Goal: Find specific page/section: Find specific page/section

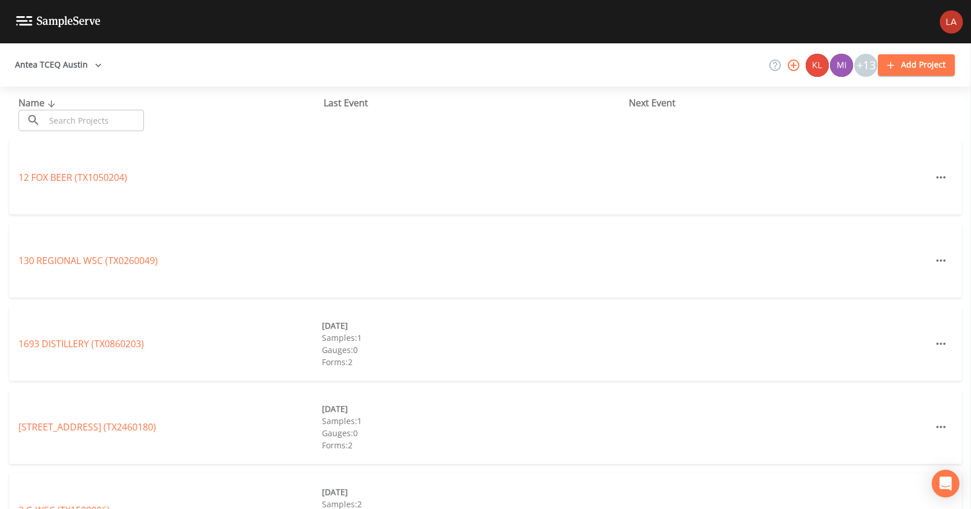
click at [84, 66] on button "Antea TCEQ Austin" at bounding box center [58, 64] width 96 height 21
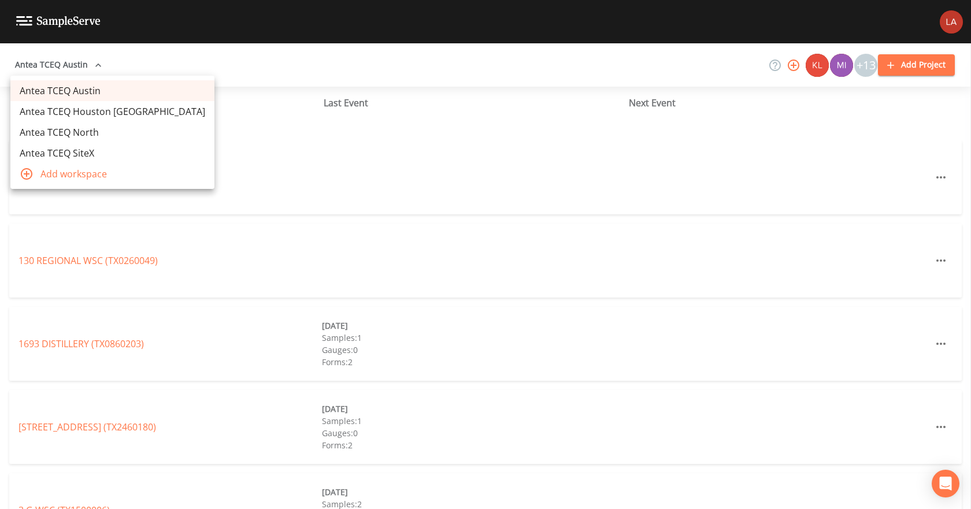
click at [89, 111] on link "Antea TCEQ Houston [GEOGRAPHIC_DATA]" at bounding box center [112, 111] width 204 height 21
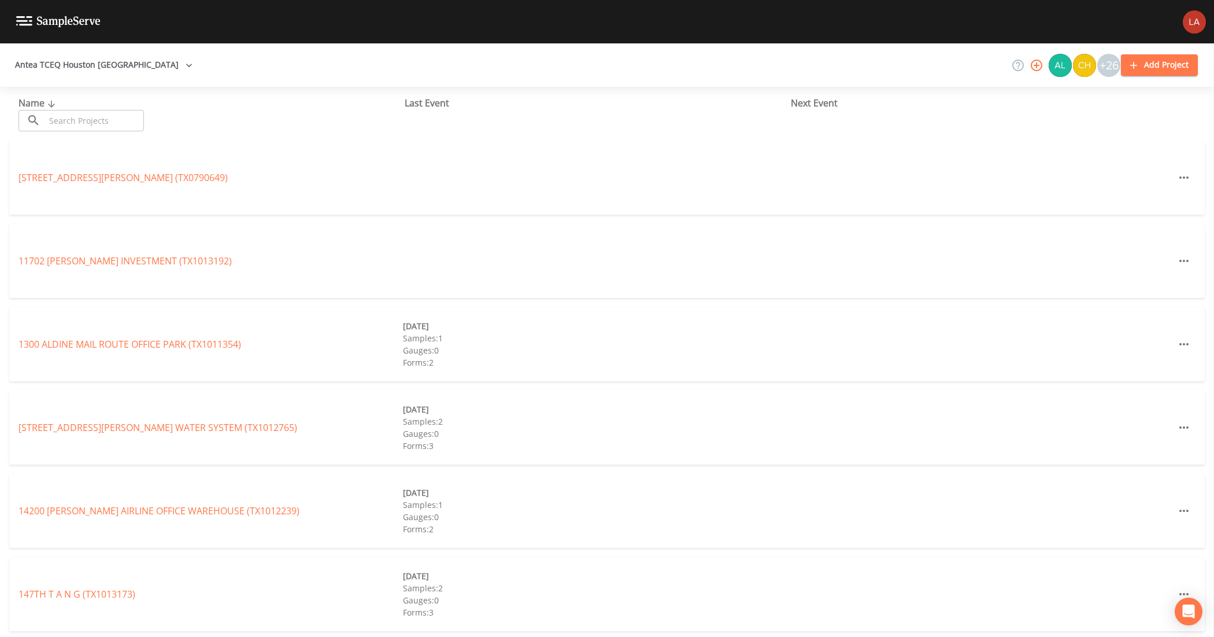
click at [119, 125] on input "text" at bounding box center [94, 120] width 99 height 21
click at [84, 113] on input "text" at bounding box center [94, 120] width 99 height 21
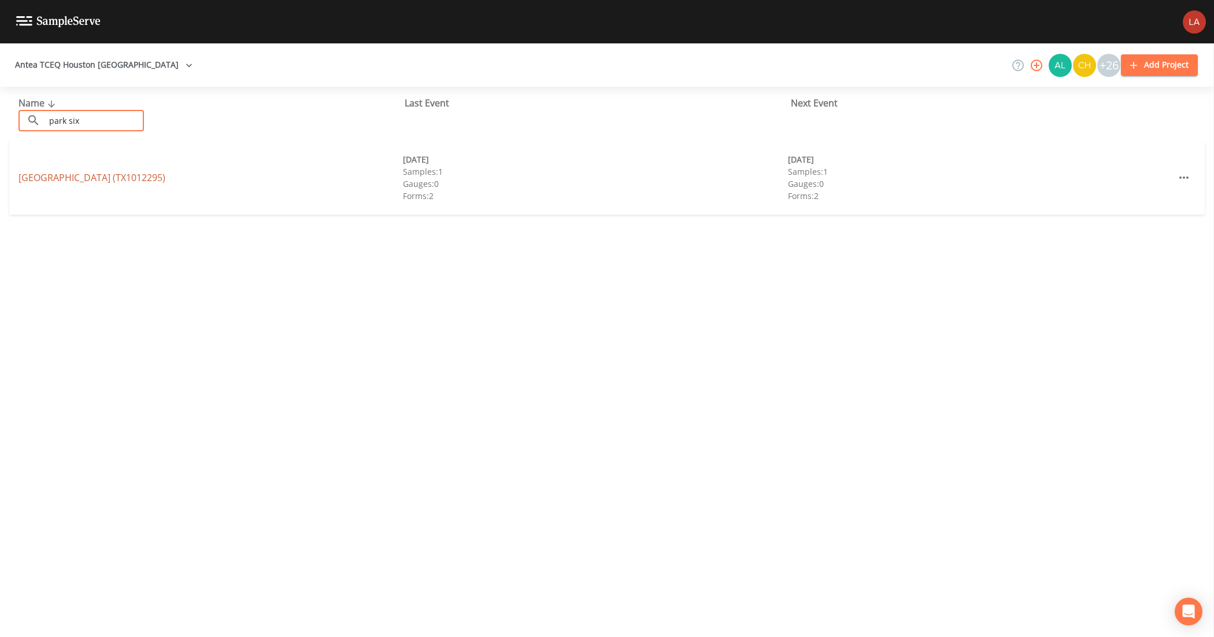
type input "park six"
click at [70, 172] on link "[GEOGRAPHIC_DATA])" at bounding box center [92, 177] width 147 height 13
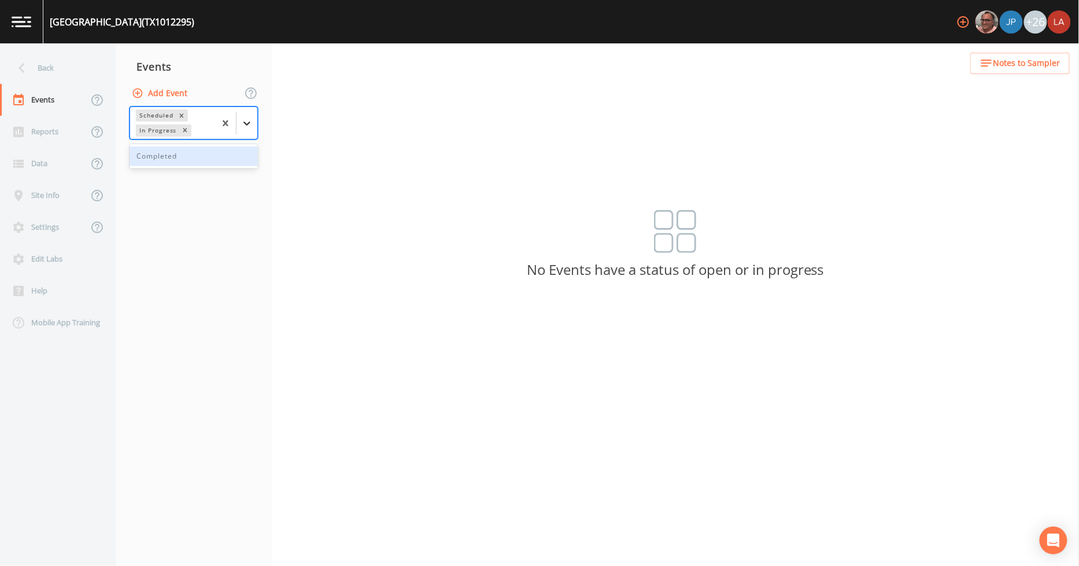
click at [245, 121] on icon at bounding box center [247, 123] width 12 height 12
click at [197, 159] on div "Completed" at bounding box center [194, 156] width 128 height 20
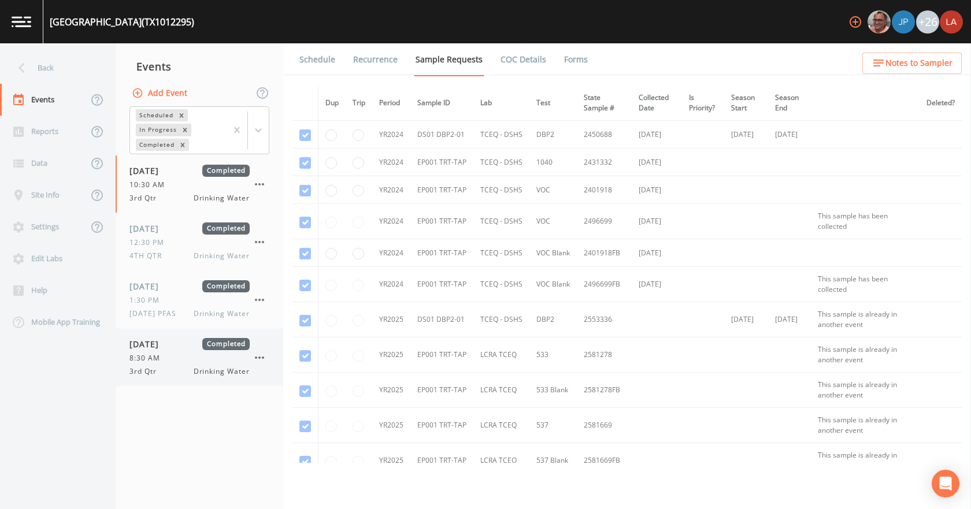
click at [146, 345] on span "[DATE]" at bounding box center [149, 344] width 38 height 12
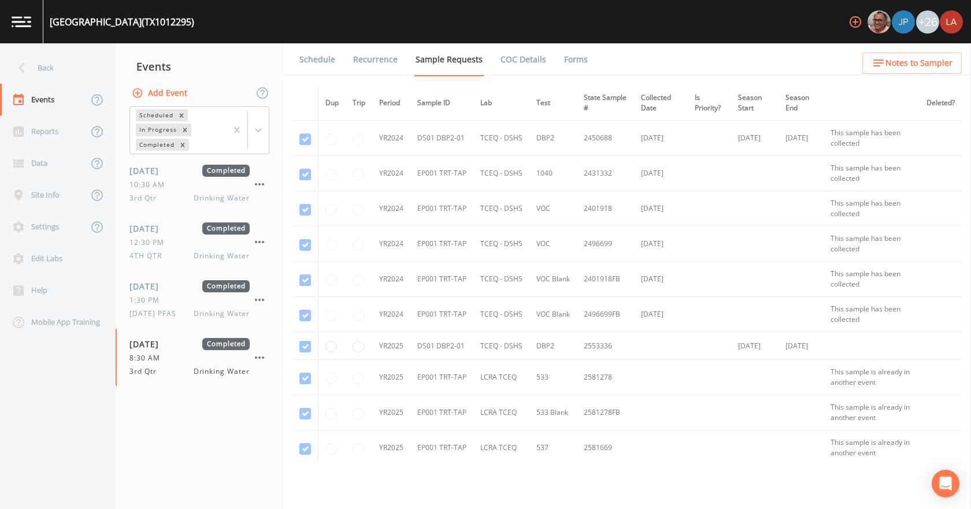
click at [574, 66] on link "Forms" at bounding box center [576, 59] width 27 height 32
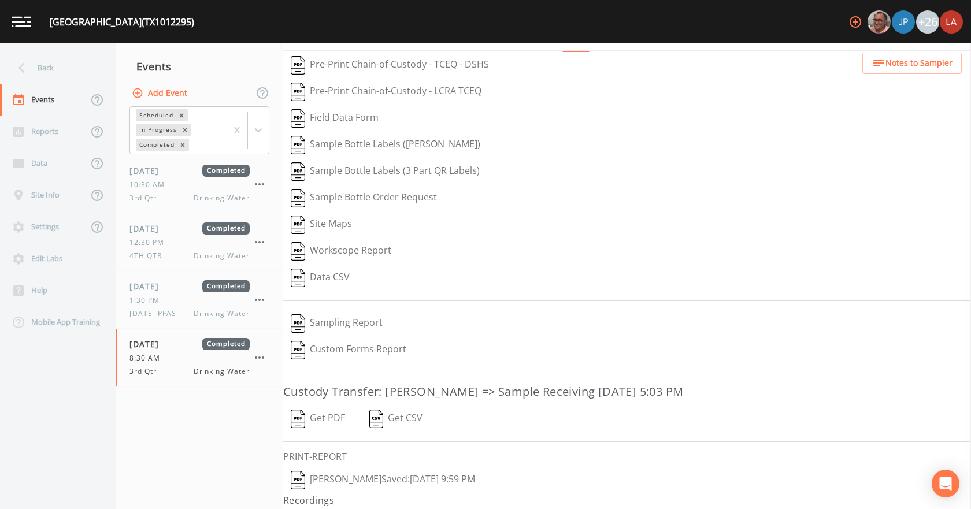
scroll to position [48, 0]
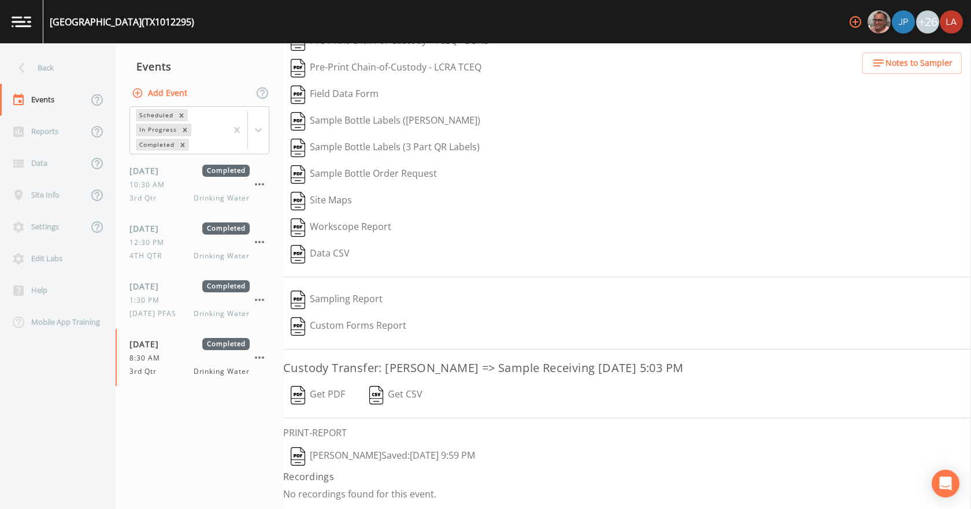
click at [390, 449] on button "[PERSON_NAME]  Saved: [DATE] 9:59 PM" at bounding box center [382, 457] width 199 height 27
drag, startPoint x: 328, startPoint y: 397, endPoint x: 335, endPoint y: 397, distance: 6.9
click at [328, 397] on button "Get PDF" at bounding box center [317, 395] width 69 height 27
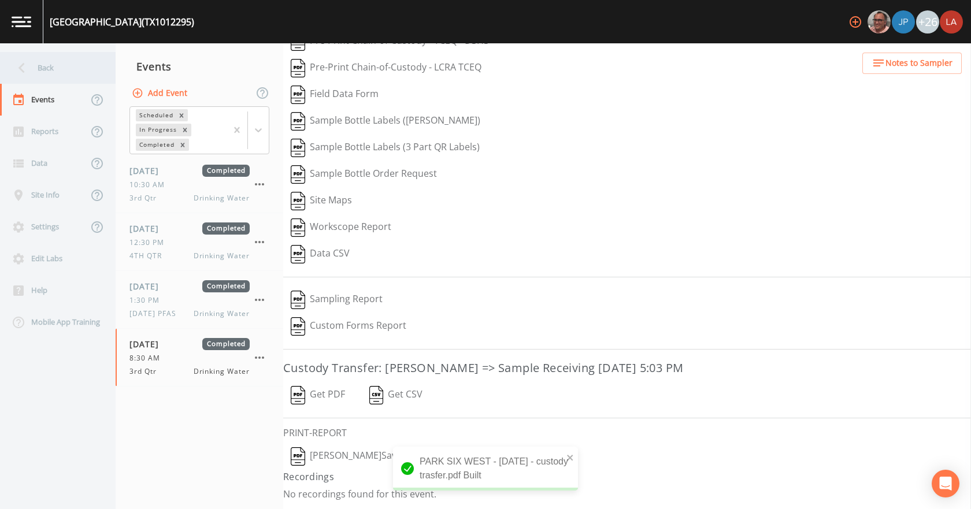
click at [29, 64] on icon at bounding box center [22, 68] width 20 height 20
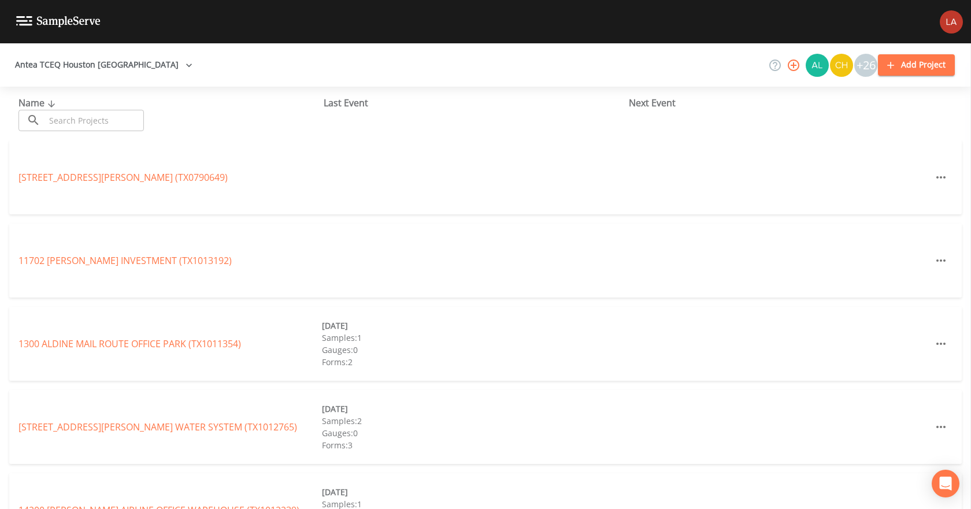
click at [73, 117] on input "text" at bounding box center [94, 120] width 99 height 21
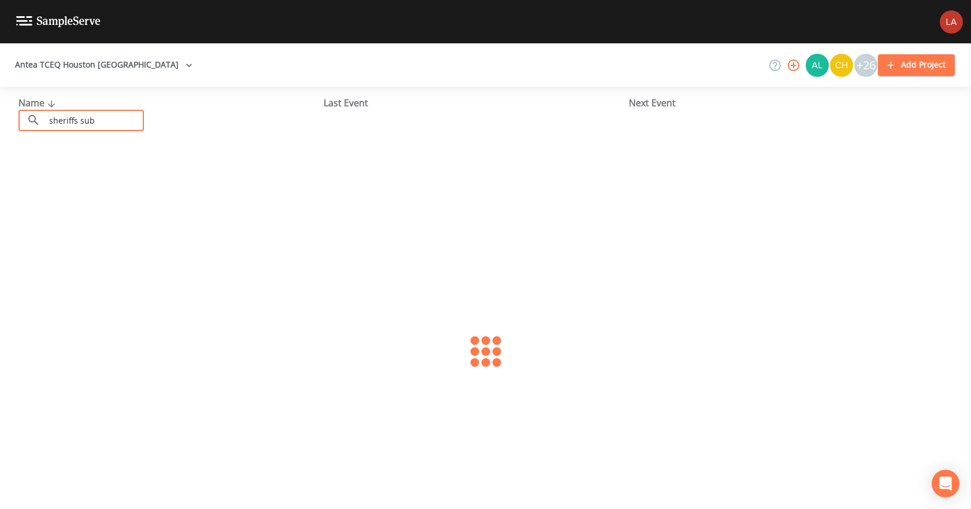
type input "sheriffs sub"
click at [121, 117] on input "sheriffs sub" at bounding box center [94, 120] width 99 height 21
click at [158, 177] on link "HARRIS COUNTY SHERIFFS SUBSTATION (TX1012573)" at bounding box center [132, 177] width 226 height 13
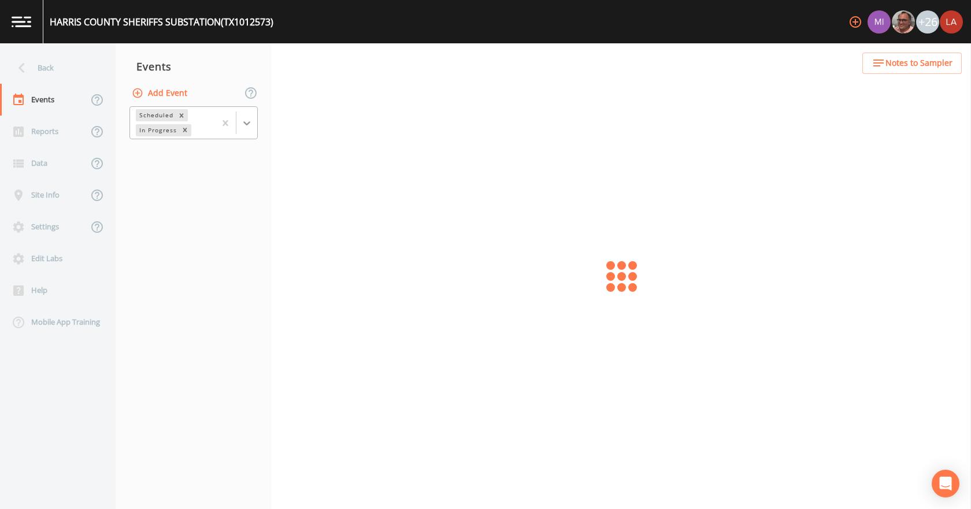
click at [245, 130] on div at bounding box center [247, 123] width 21 height 21
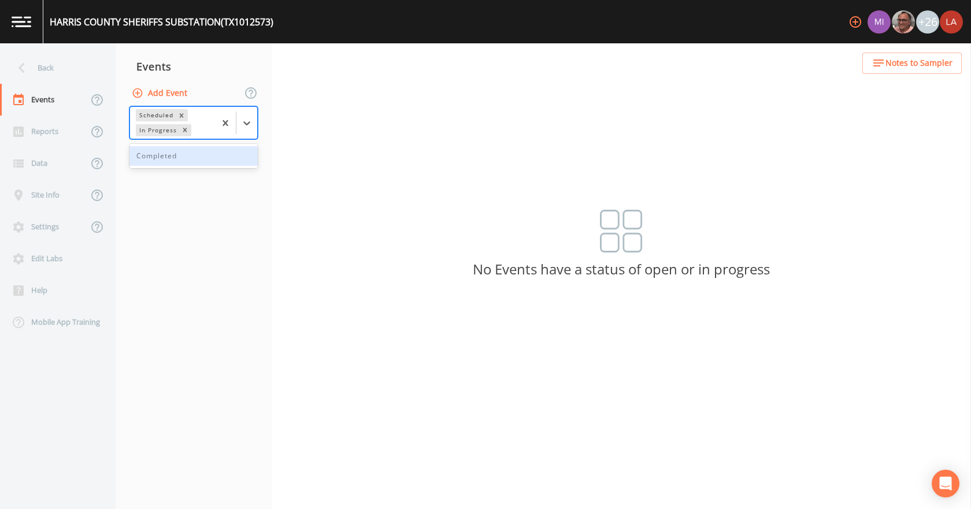
click at [152, 157] on div "Completed" at bounding box center [194, 156] width 128 height 20
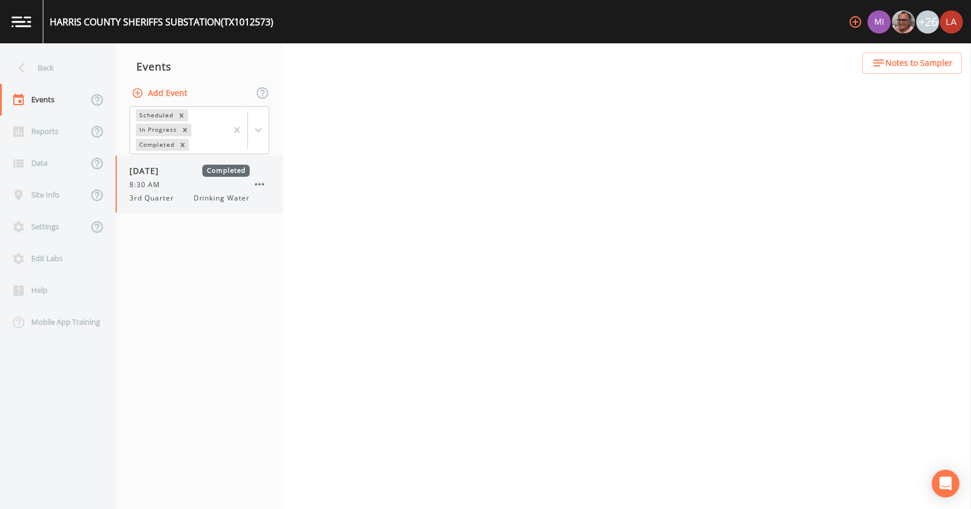
click at [150, 183] on span "8:30 AM" at bounding box center [149, 185] width 38 height 10
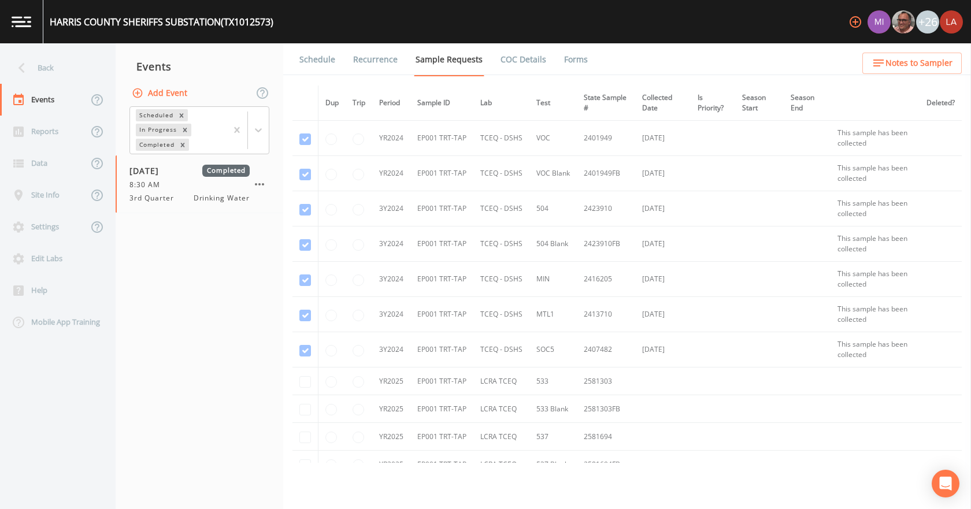
click at [565, 61] on link "Forms" at bounding box center [576, 59] width 27 height 32
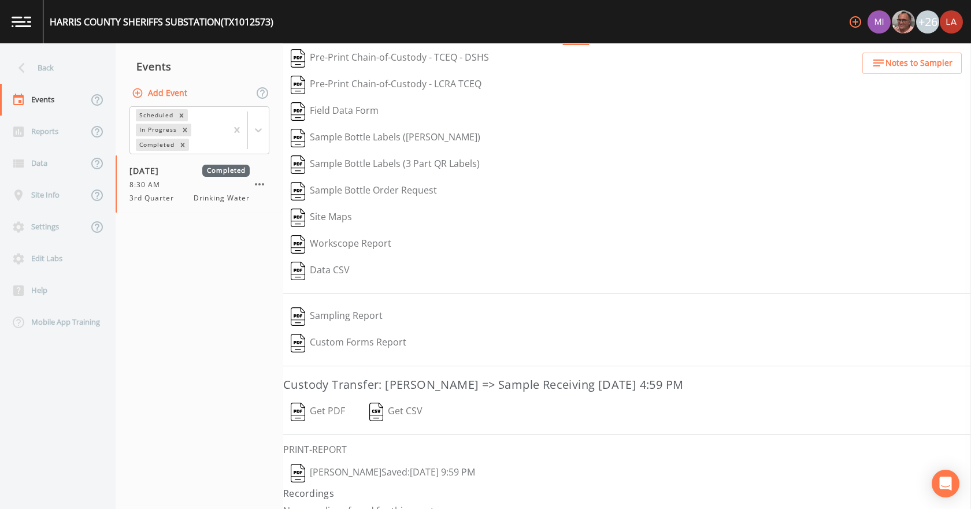
scroll to position [48, 0]
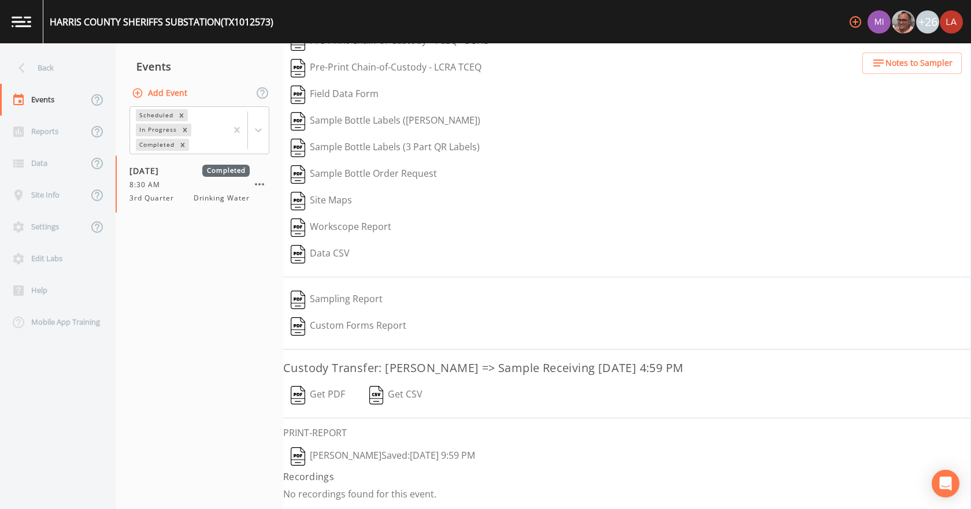
click at [334, 459] on button "[PERSON_NAME]  Saved: [DATE] 9:59 PM" at bounding box center [382, 457] width 199 height 27
click at [321, 394] on button "Get PDF" at bounding box center [317, 395] width 69 height 27
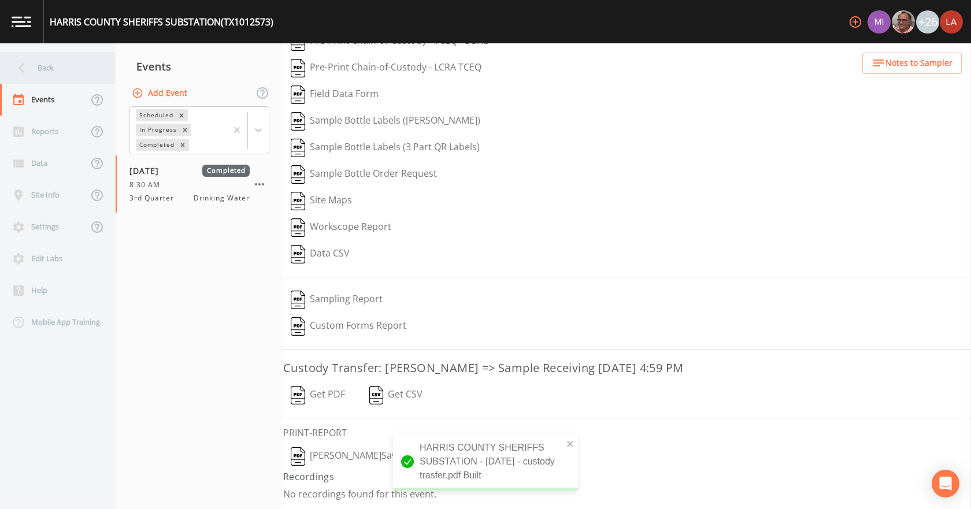
click at [36, 51] on nav "Back Events Reports Data Site Info Settings Edit Labs Help Mobile App Training" at bounding box center [58, 276] width 116 height 466
click at [43, 61] on div "Back" at bounding box center [52, 68] width 104 height 32
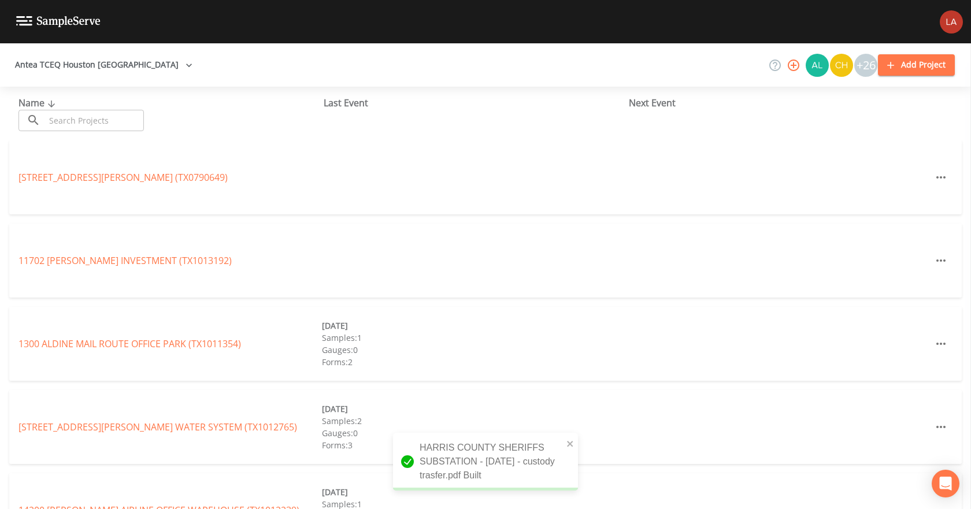
click at [87, 130] on input "text" at bounding box center [94, 120] width 99 height 21
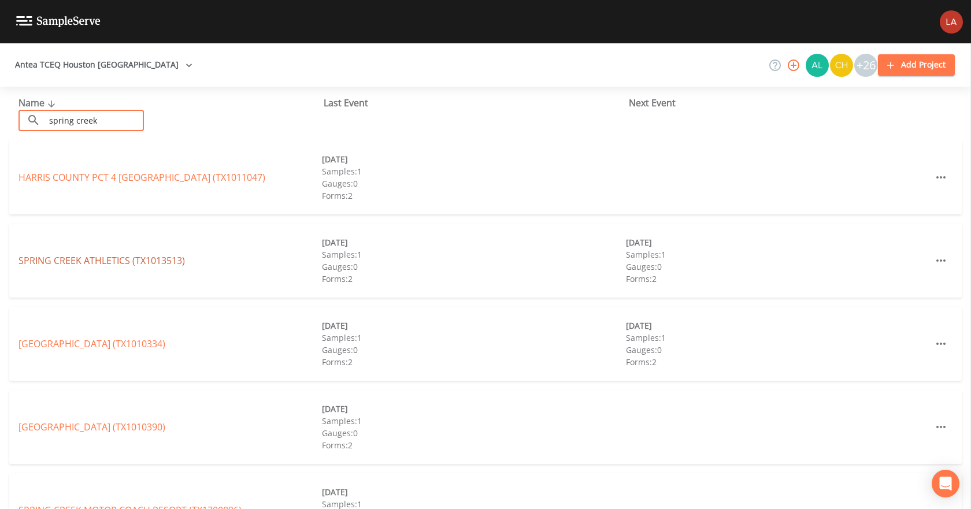
type input "spring creek"
click at [75, 258] on link "[GEOGRAPHIC_DATA] (TX1013513)" at bounding box center [102, 260] width 167 height 13
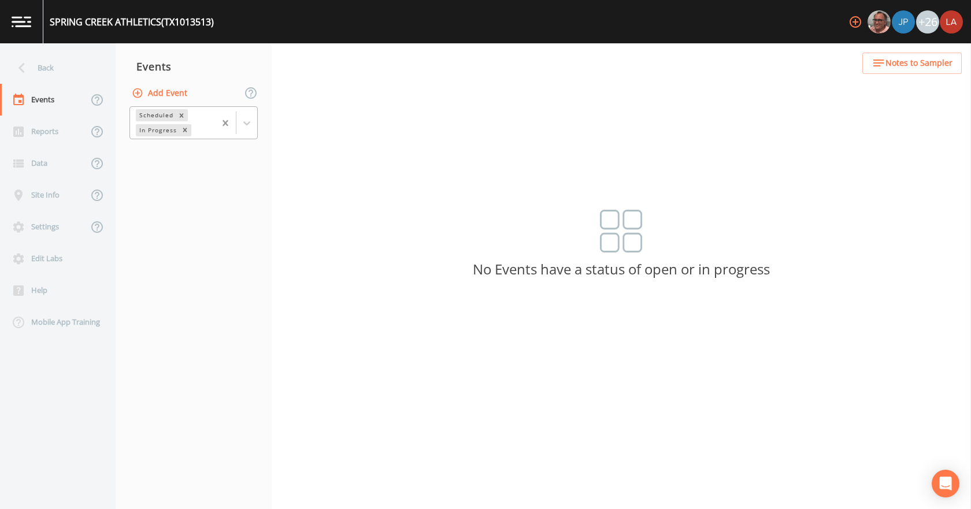
drag, startPoint x: 249, startPoint y: 125, endPoint x: 227, endPoint y: 130, distance: 21.9
click at [247, 125] on icon at bounding box center [247, 123] width 12 height 12
click at [187, 153] on div "Completed" at bounding box center [194, 156] width 128 height 20
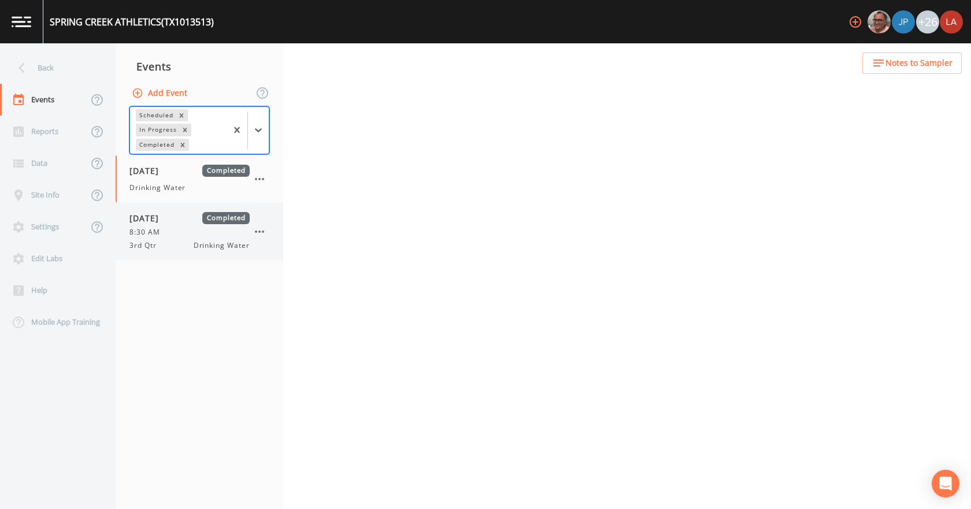
click at [191, 223] on div "[DATE] Completed" at bounding box center [190, 218] width 120 height 12
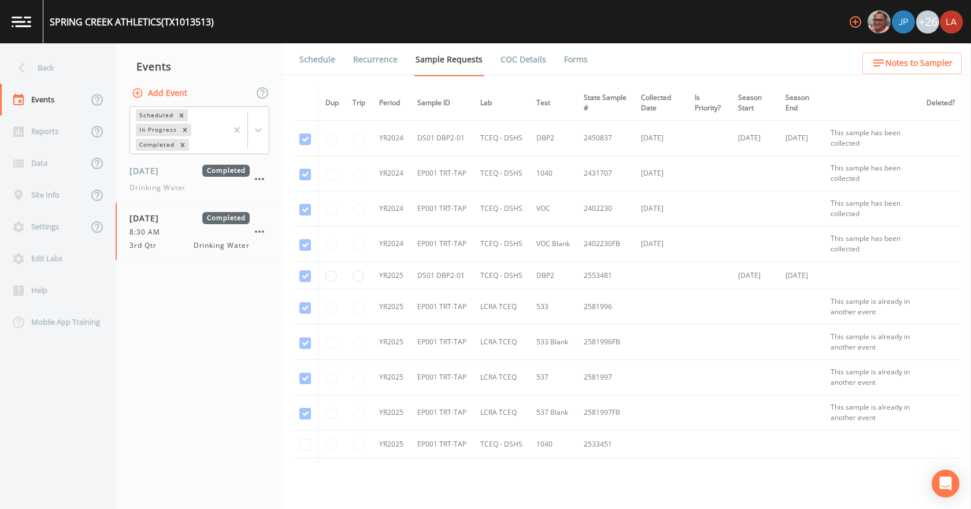
click at [567, 61] on link "Forms" at bounding box center [576, 59] width 27 height 32
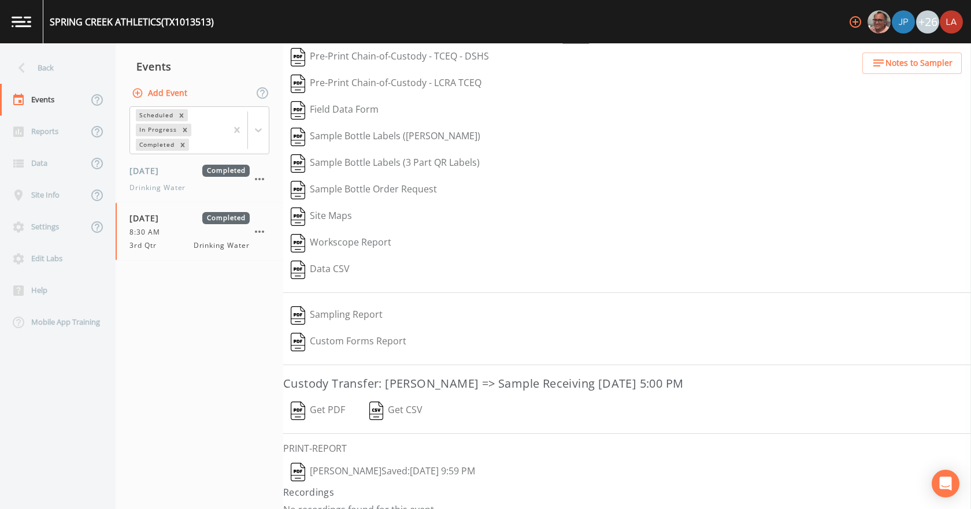
scroll to position [48, 0]
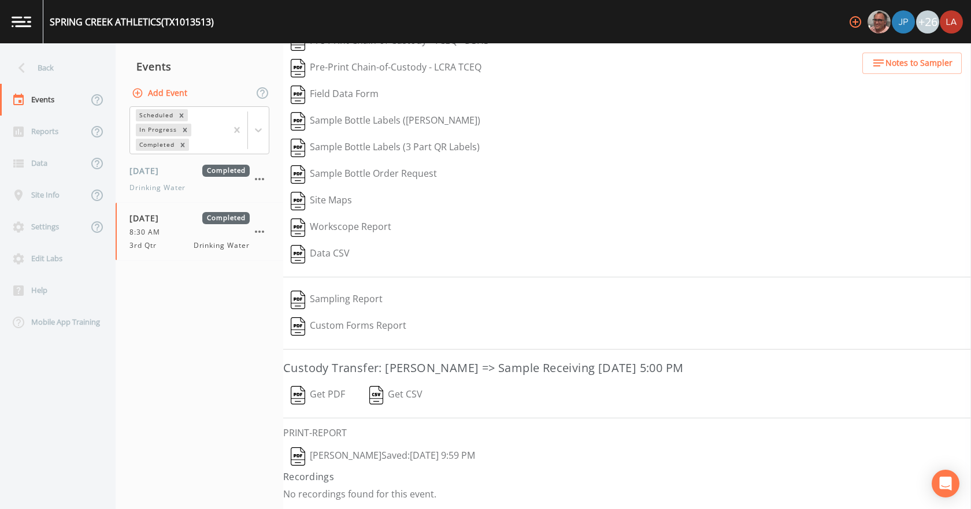
click at [361, 456] on button "[PERSON_NAME]  Saved: [DATE] 9:59 PM" at bounding box center [382, 457] width 199 height 27
click at [322, 390] on button "Get PDF" at bounding box center [317, 395] width 69 height 27
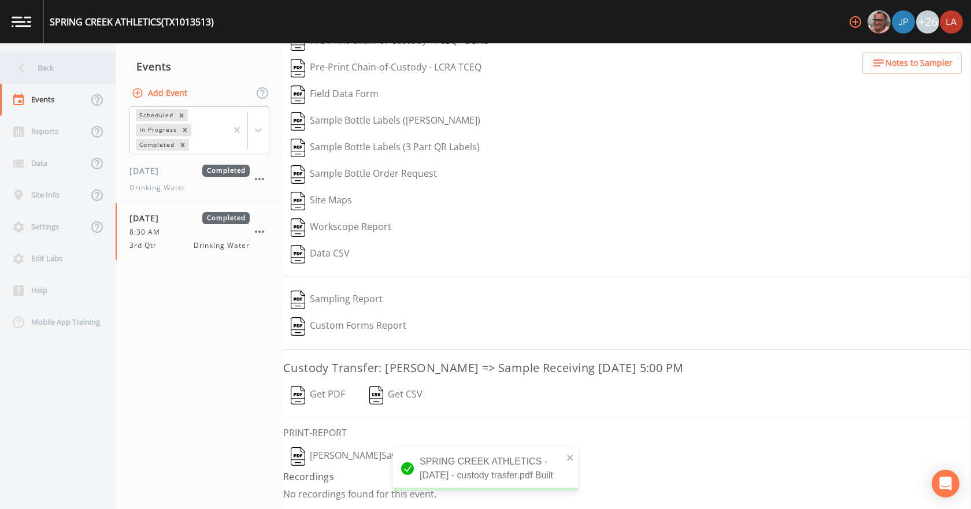
click at [57, 80] on div "Back" at bounding box center [52, 68] width 104 height 32
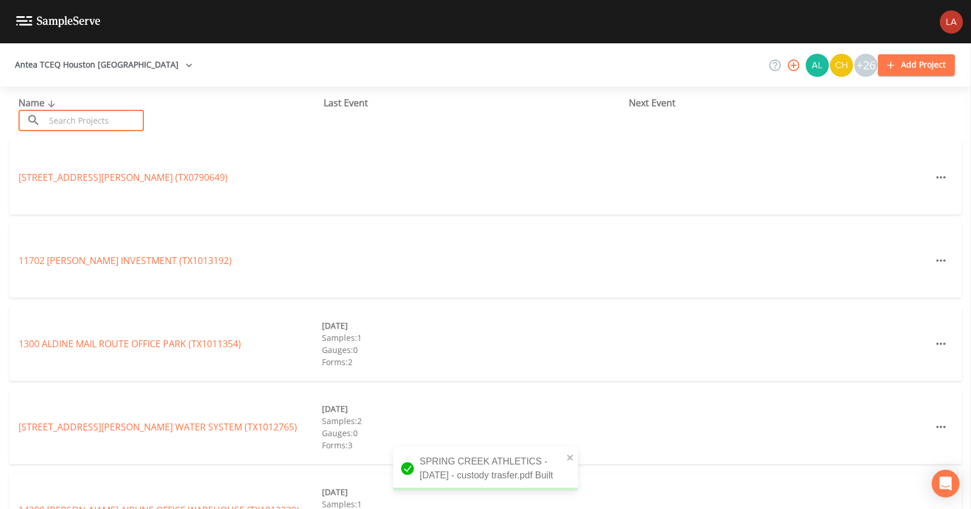
click at [87, 120] on input "text" at bounding box center [94, 120] width 99 height 21
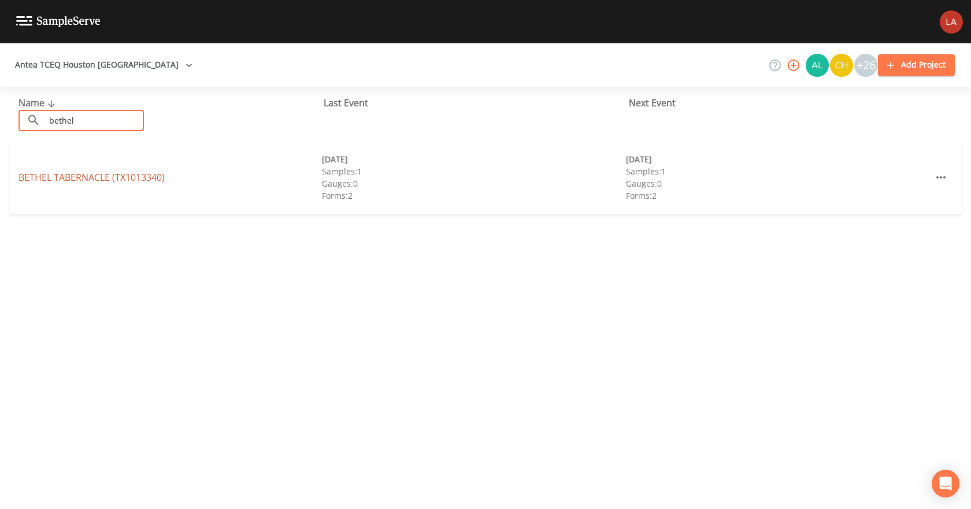
type input "bethel"
click at [57, 179] on link "BETHEL TABERNACLE (TX1013340)" at bounding box center [92, 177] width 146 height 13
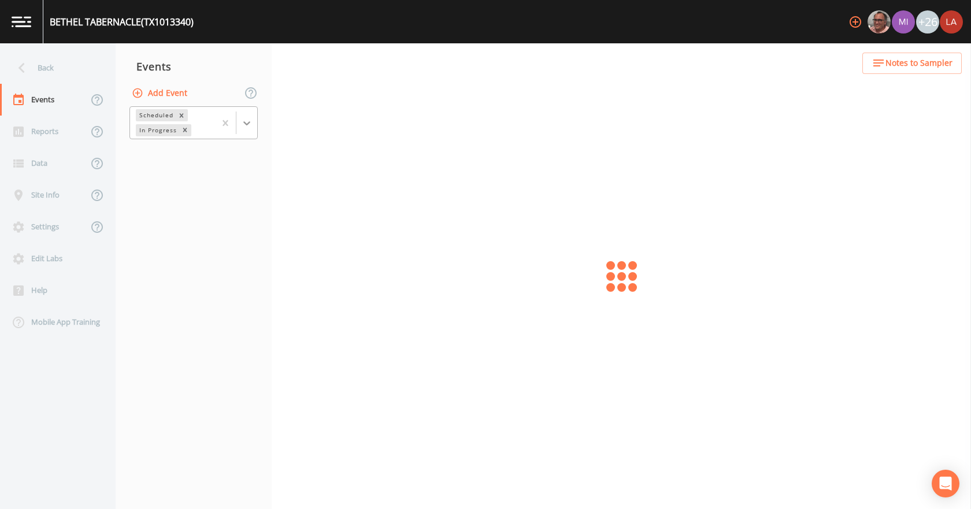
click at [242, 121] on icon at bounding box center [247, 123] width 12 height 12
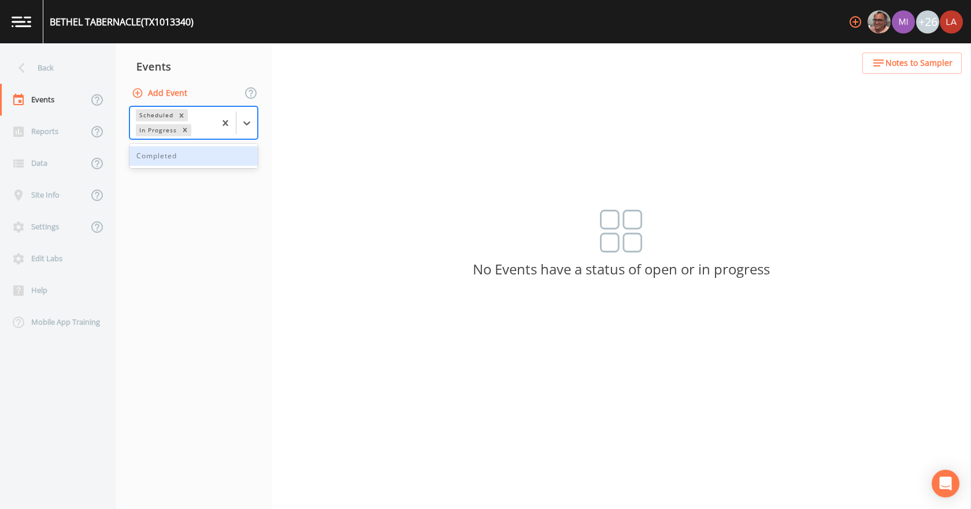
click at [187, 154] on div "Completed" at bounding box center [194, 156] width 128 height 20
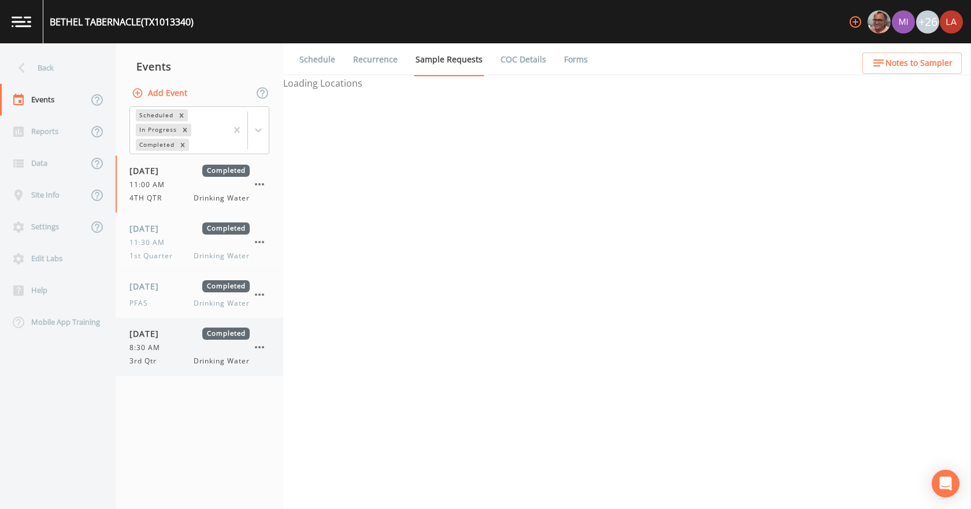
click at [186, 357] on div "3rd Qtr Drinking Water" at bounding box center [190, 361] width 120 height 10
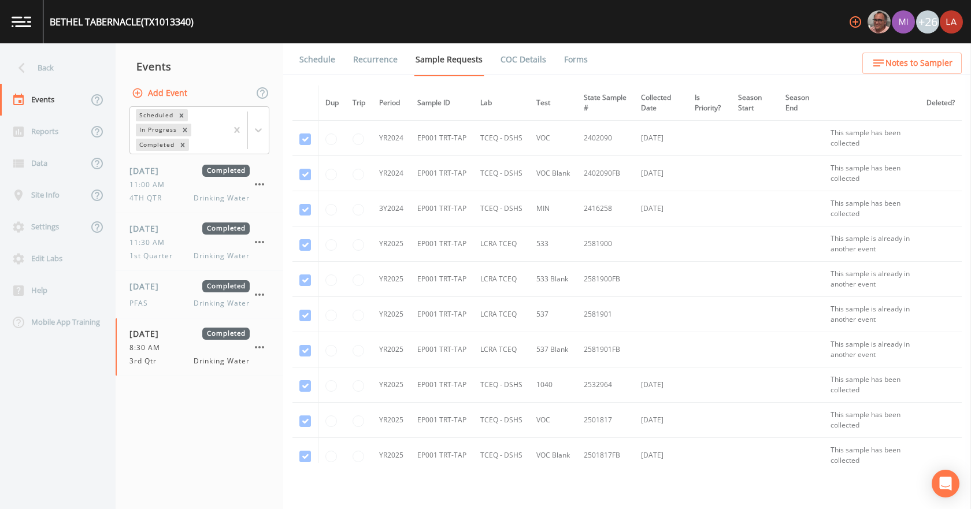
click at [574, 65] on link "Forms" at bounding box center [576, 59] width 27 height 32
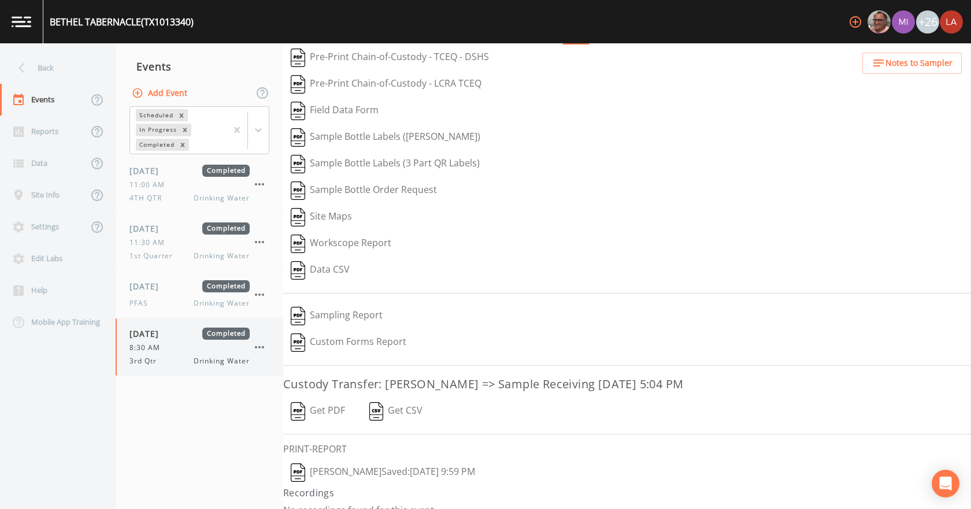
scroll to position [48, 0]
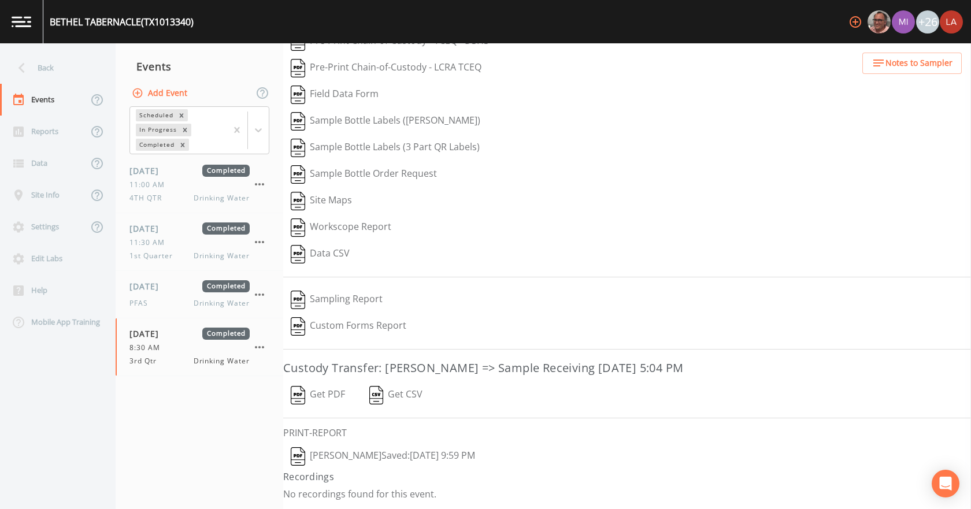
click at [349, 450] on button "[PERSON_NAME]  Saved: [DATE] 9:59 PM" at bounding box center [382, 457] width 199 height 27
click at [313, 395] on button "Get PDF" at bounding box center [317, 395] width 69 height 27
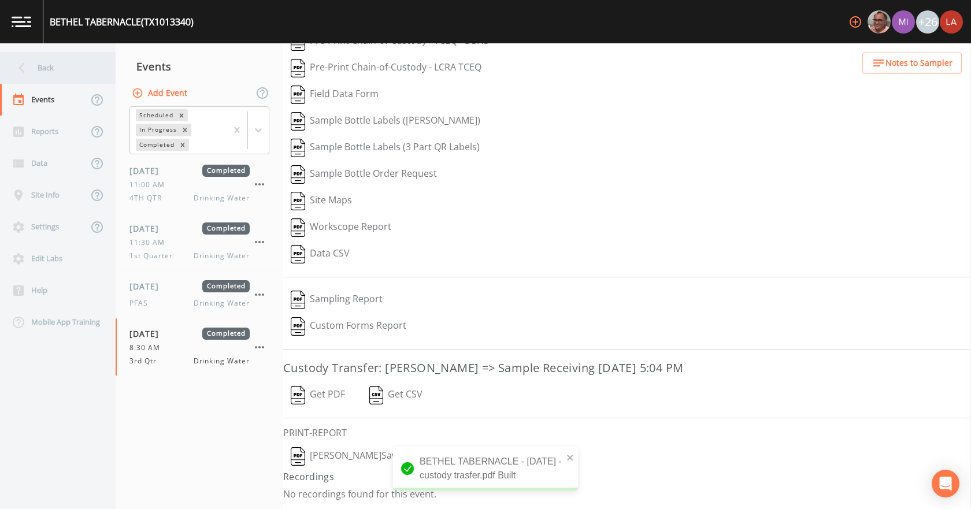
drag, startPoint x: 60, startPoint y: 50, endPoint x: 64, endPoint y: 64, distance: 14.3
click at [60, 50] on nav "Back Events Reports Data Site Info Settings Edit Labs Help Mobile App Training" at bounding box center [58, 276] width 116 height 466
click at [64, 66] on div "Back" at bounding box center [52, 68] width 104 height 32
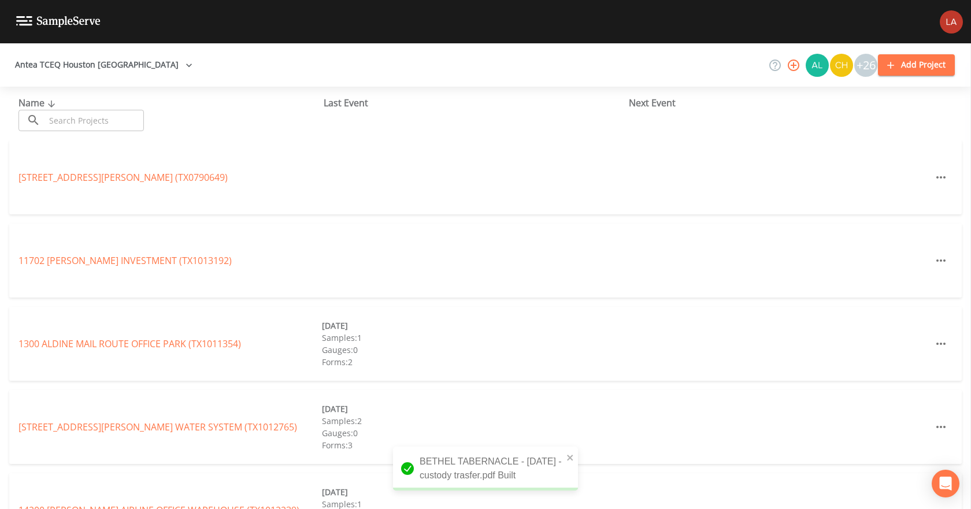
click at [90, 117] on input "text" at bounding box center [94, 120] width 99 height 21
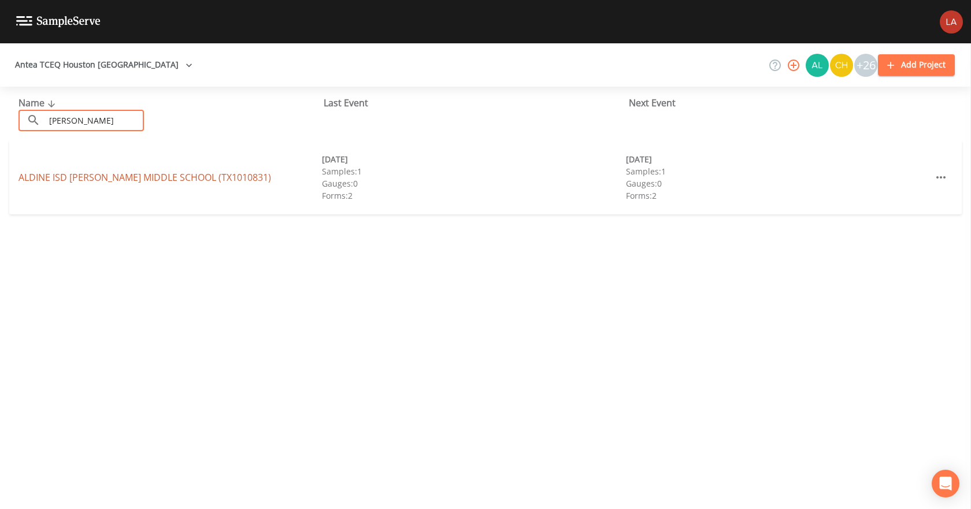
type input "[PERSON_NAME]"
click at [102, 174] on link "ALDINE ISD [PERSON_NAME][GEOGRAPHIC_DATA] (TX1010831)" at bounding box center [145, 177] width 253 height 13
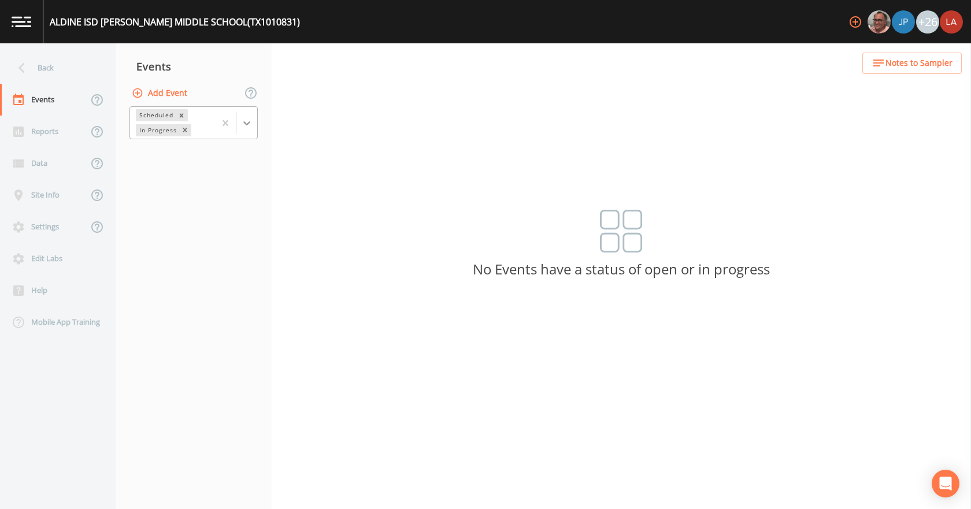
click at [251, 129] on div at bounding box center [247, 123] width 21 height 21
click at [169, 156] on div "Completed" at bounding box center [194, 156] width 128 height 20
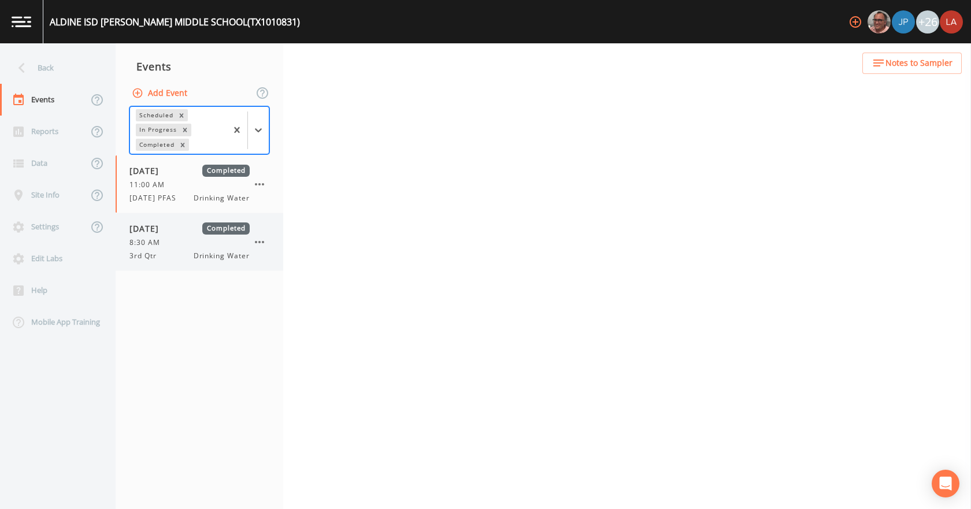
click at [154, 239] on span "8:30 AM" at bounding box center [149, 243] width 38 height 10
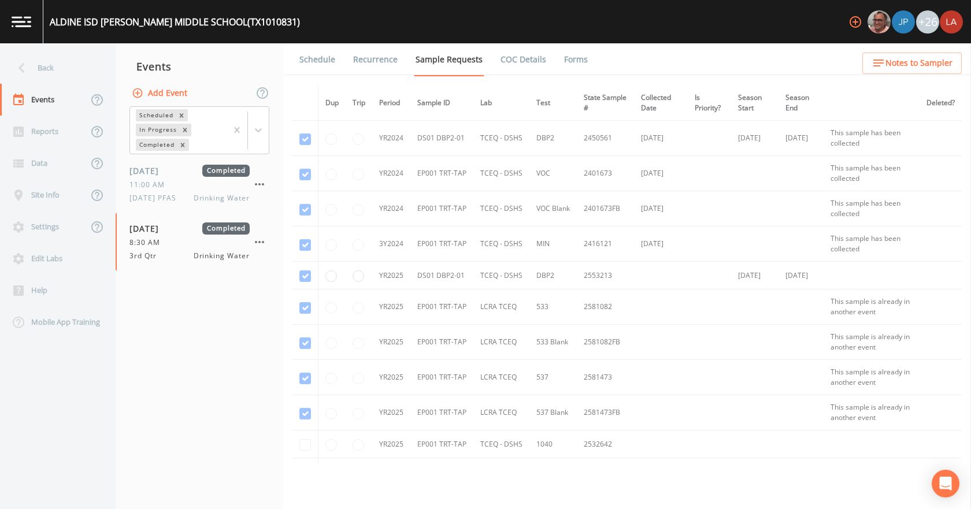
click at [563, 56] on link "Forms" at bounding box center [576, 59] width 27 height 32
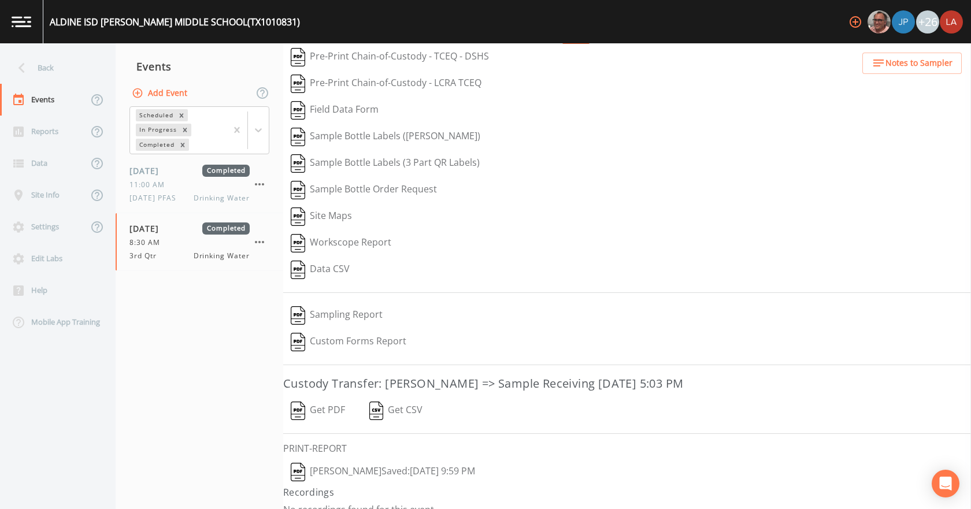
scroll to position [48, 0]
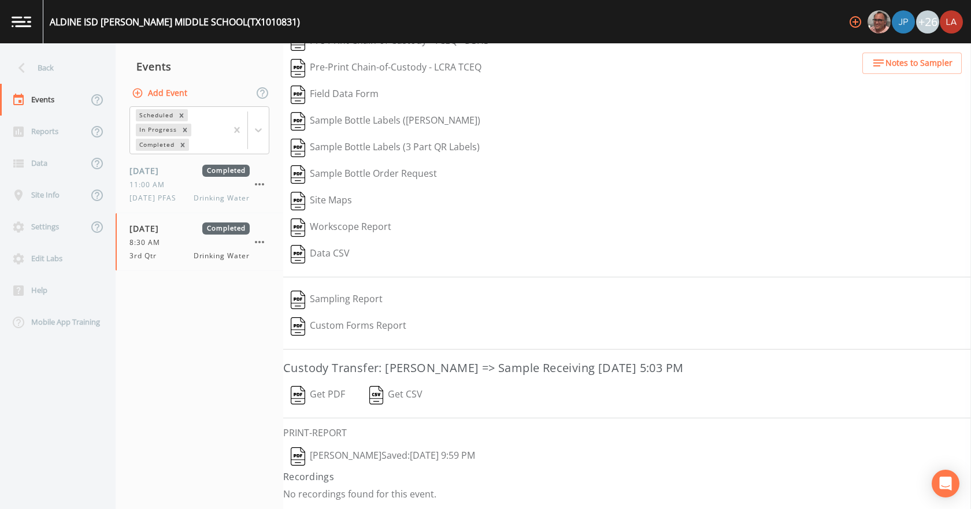
click at [327, 448] on button "[PERSON_NAME]  Saved: [DATE] 9:59 PM" at bounding box center [382, 457] width 199 height 27
click at [313, 392] on button "Get PDF" at bounding box center [317, 395] width 69 height 27
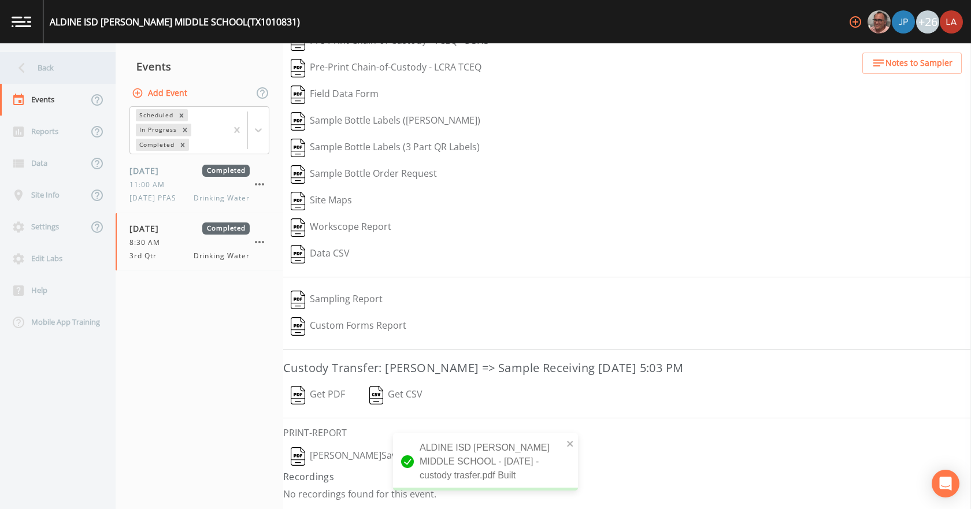
click at [64, 74] on div "Back" at bounding box center [52, 68] width 104 height 32
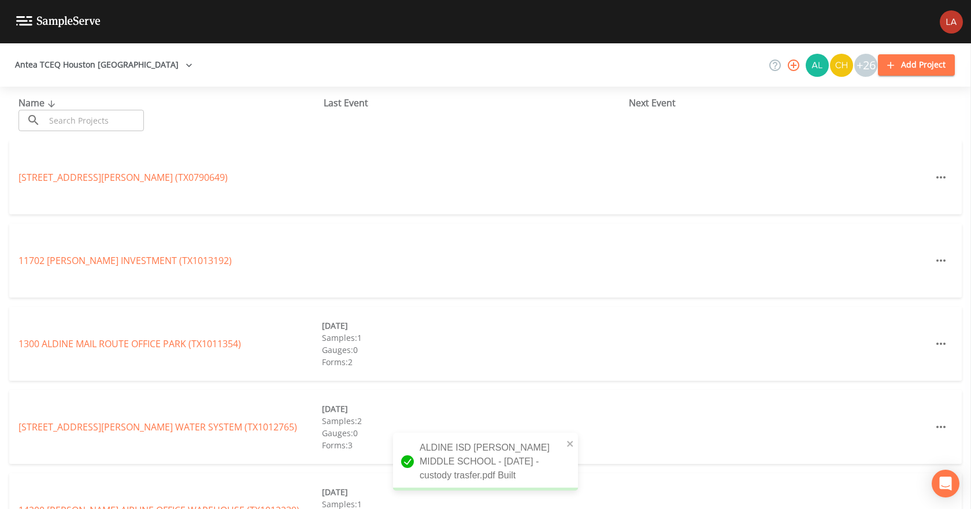
click at [79, 117] on input "text" at bounding box center [94, 120] width 99 height 21
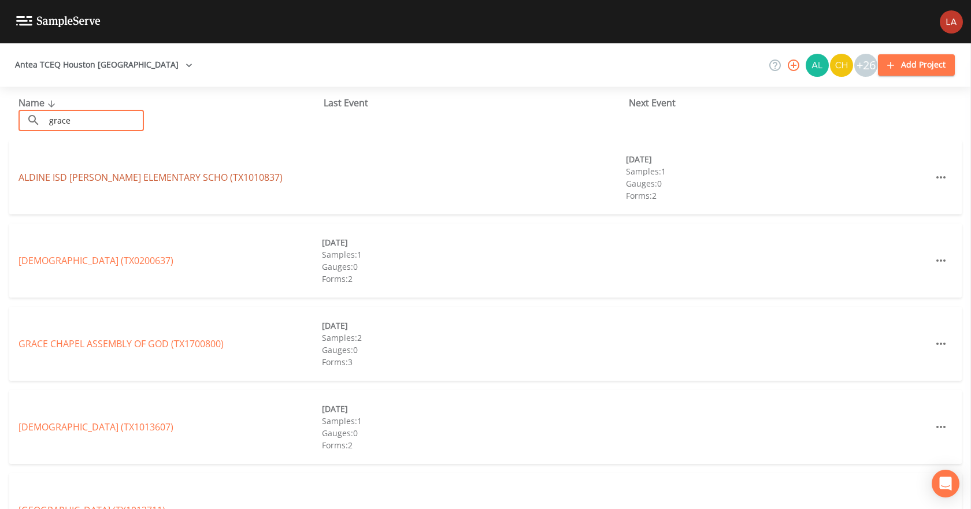
type input "grace"
click at [40, 181] on link "ALDINE ISD [PERSON_NAME] ELEMENTARY SCHO (TX1010837)" at bounding box center [151, 177] width 264 height 13
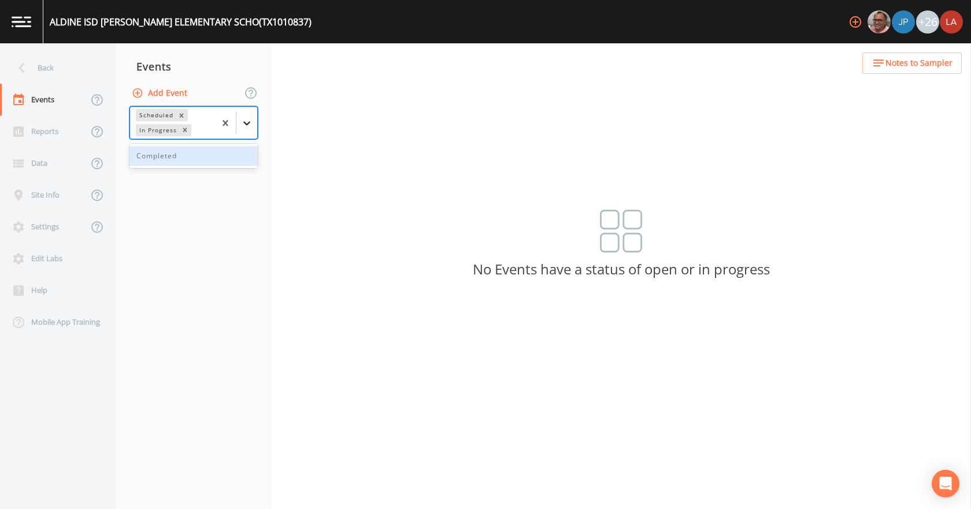
click at [246, 126] on icon at bounding box center [247, 123] width 12 height 12
click at [173, 156] on div "Completed" at bounding box center [194, 156] width 128 height 20
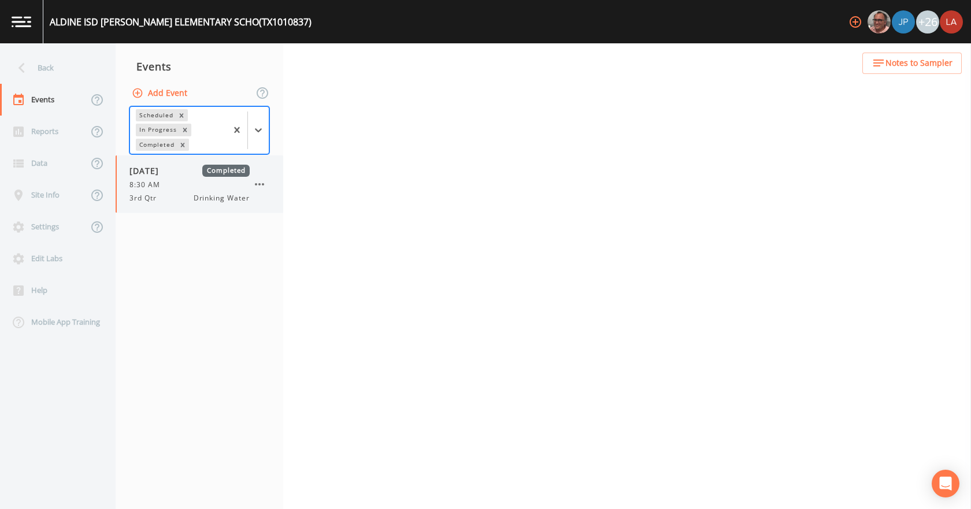
click at [168, 185] on div "8:30 AM" at bounding box center [190, 185] width 120 height 10
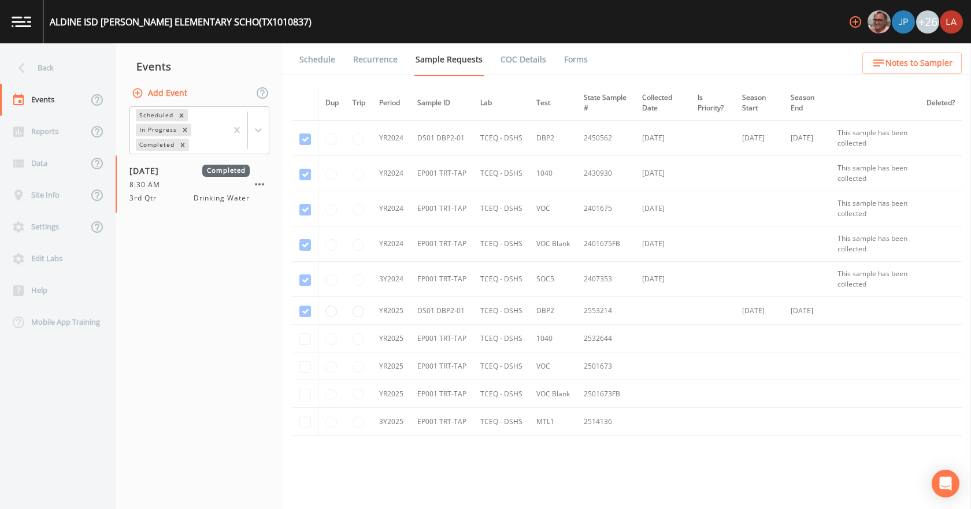
click at [568, 62] on link "Forms" at bounding box center [576, 59] width 27 height 32
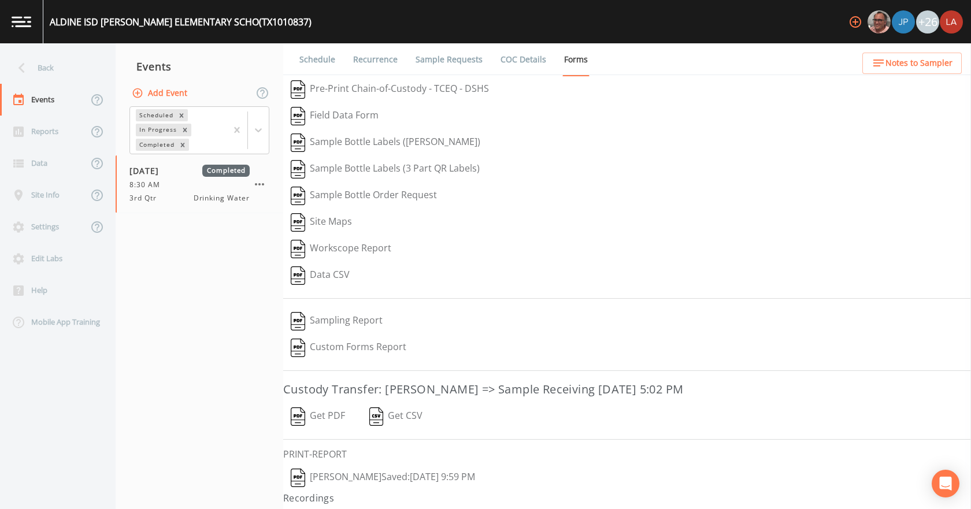
click at [345, 471] on button "[PERSON_NAME]  Saved: [DATE] 9:59 PM" at bounding box center [382, 478] width 199 height 27
click at [319, 416] on button "Get PDF" at bounding box center [317, 417] width 69 height 27
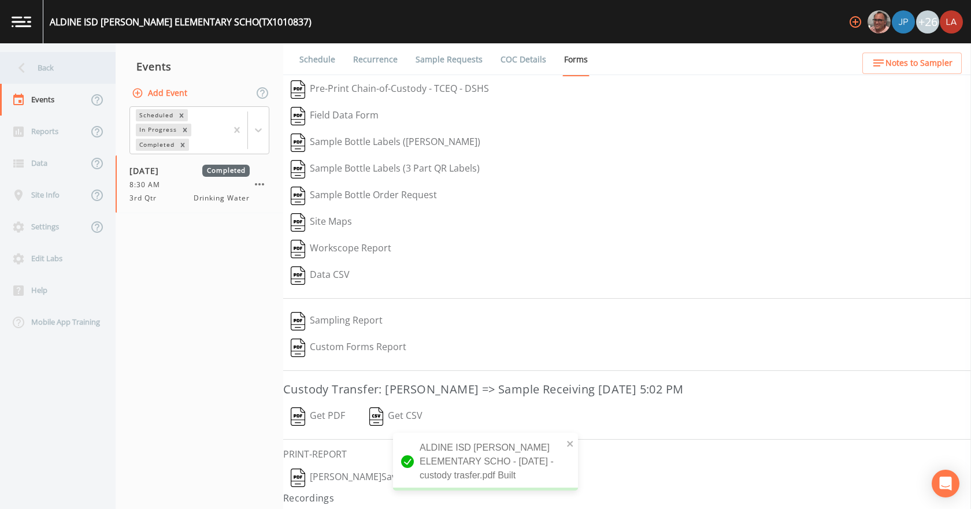
click at [50, 77] on div "Back" at bounding box center [52, 68] width 104 height 32
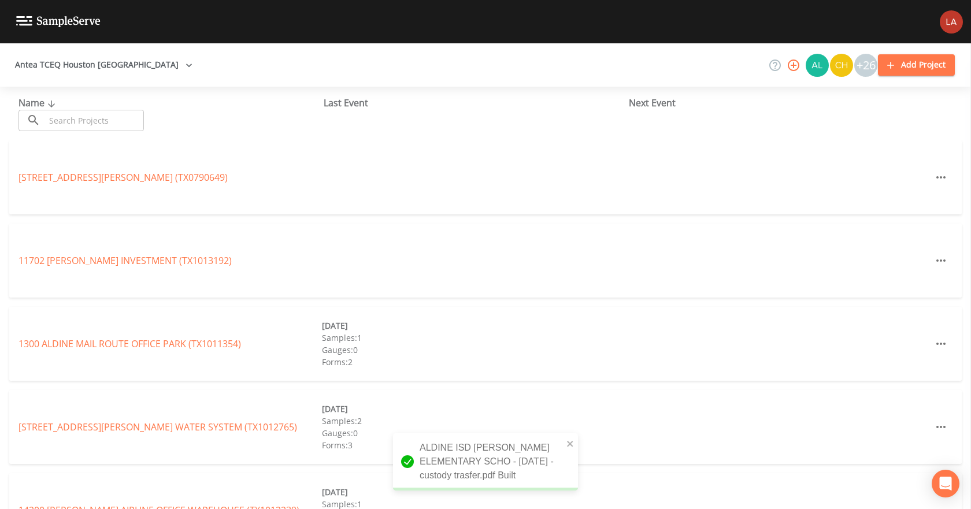
click at [79, 117] on input "text" at bounding box center [94, 120] width 99 height 21
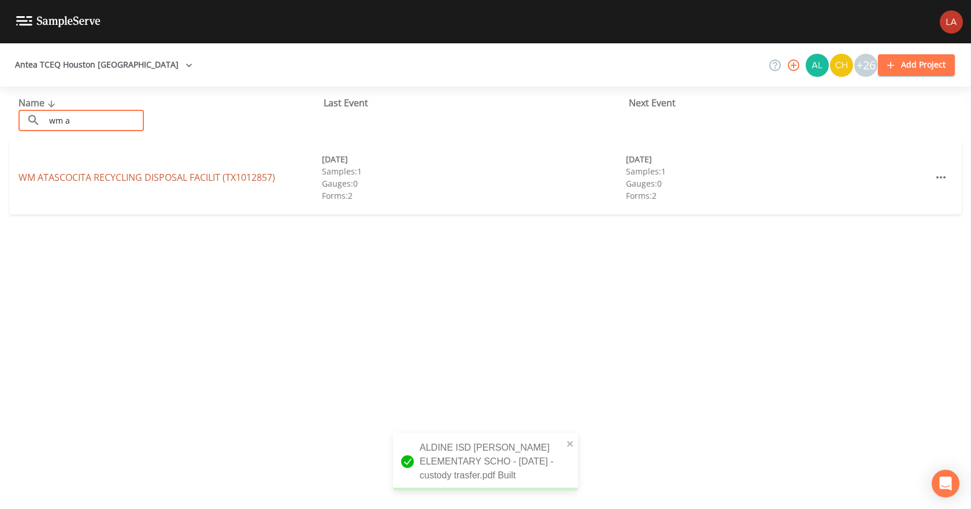
type input "wm a"
click at [46, 176] on link "WM ATASCOCITA RECYCLING DISPOSAL FACILIT (TX1012857)" at bounding box center [147, 177] width 257 height 13
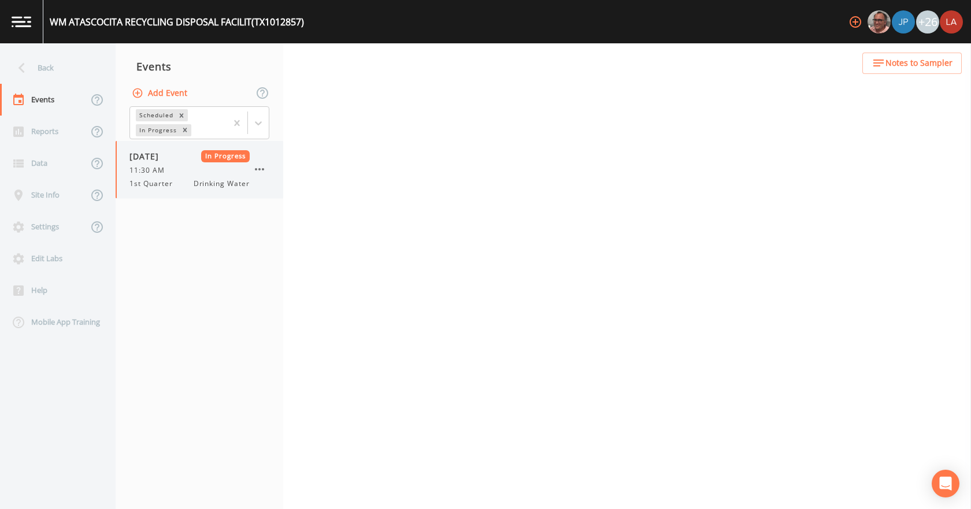
click at [197, 161] on div "[DATE] In Progress" at bounding box center [190, 156] width 120 height 12
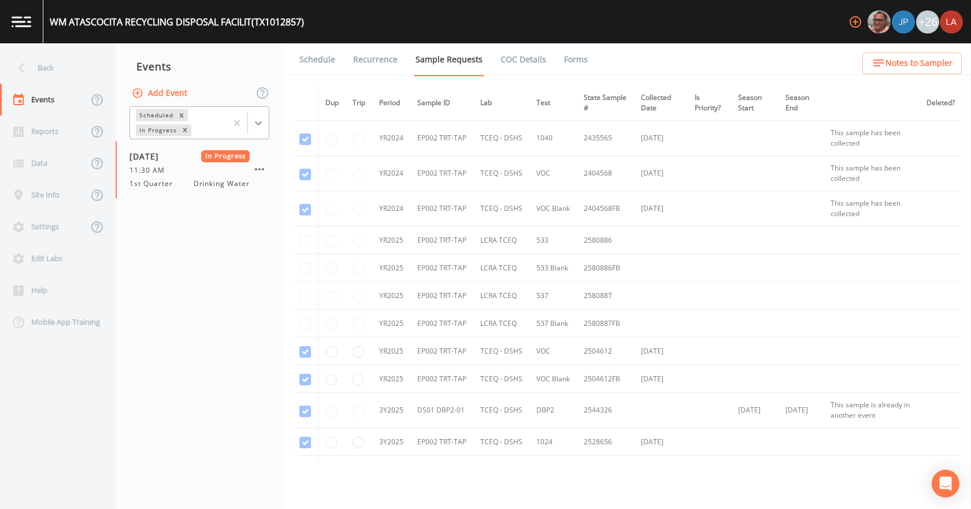
click at [267, 117] on div at bounding box center [258, 123] width 21 height 21
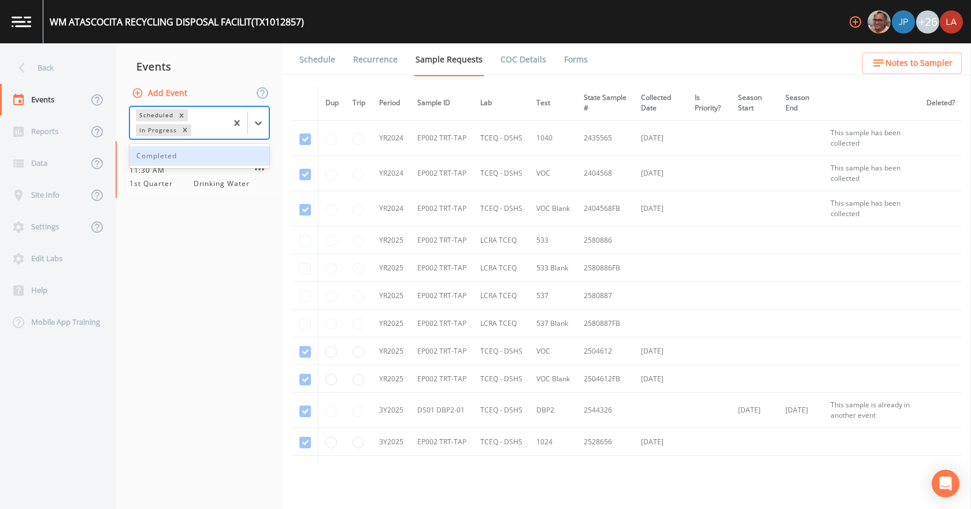
click at [177, 152] on div "Completed" at bounding box center [200, 156] width 140 height 20
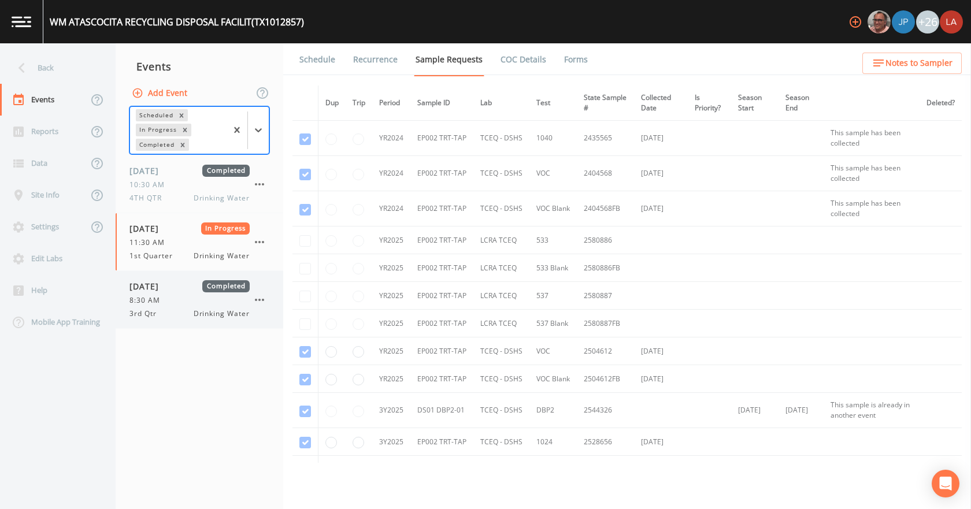
click at [165, 282] on span "[DATE]" at bounding box center [149, 286] width 38 height 12
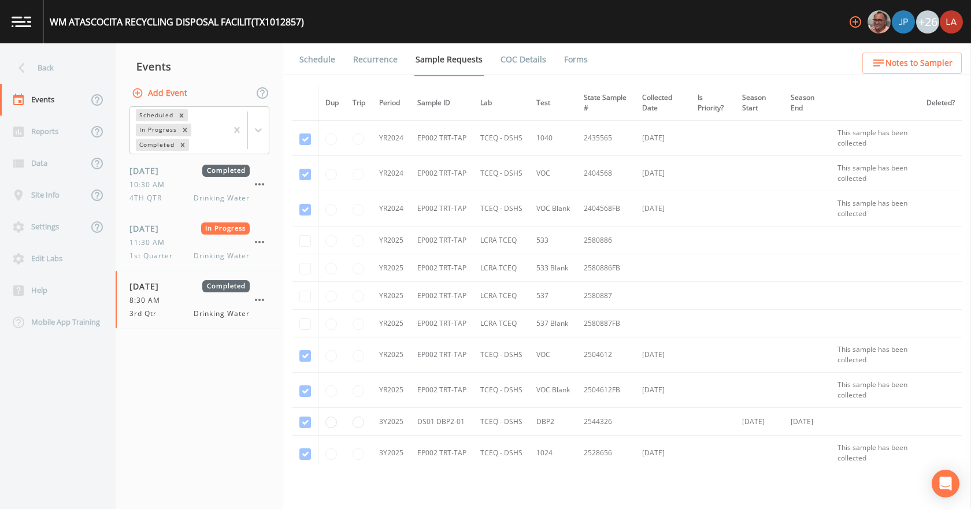
click at [563, 54] on link "Forms" at bounding box center [576, 59] width 27 height 32
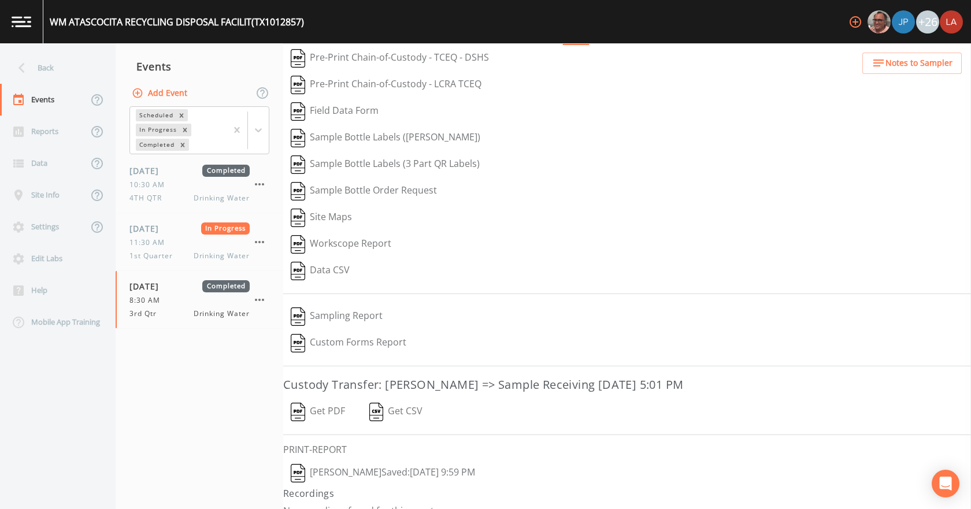
scroll to position [48, 0]
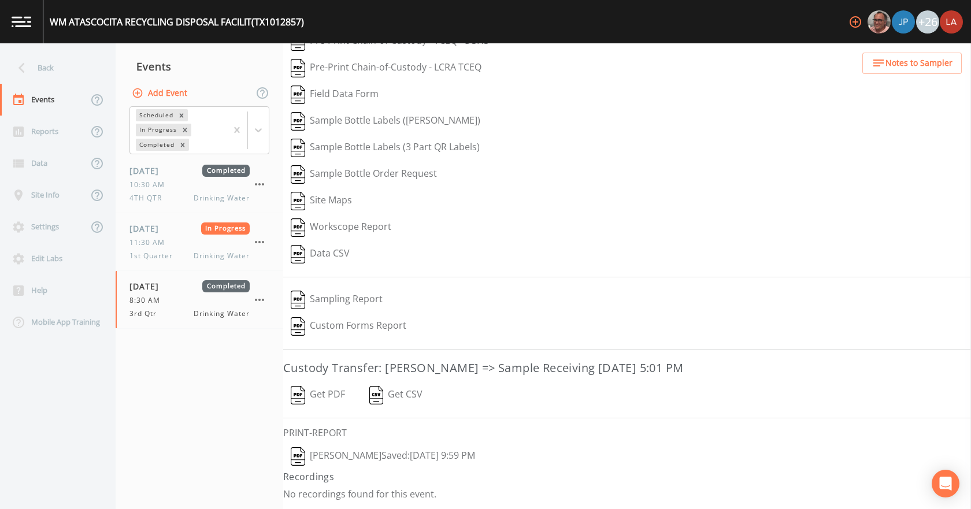
click at [334, 457] on button "[PERSON_NAME]  Saved: [DATE] 9:59 PM" at bounding box center [382, 457] width 199 height 27
click at [316, 396] on button "Get PDF" at bounding box center [317, 395] width 69 height 27
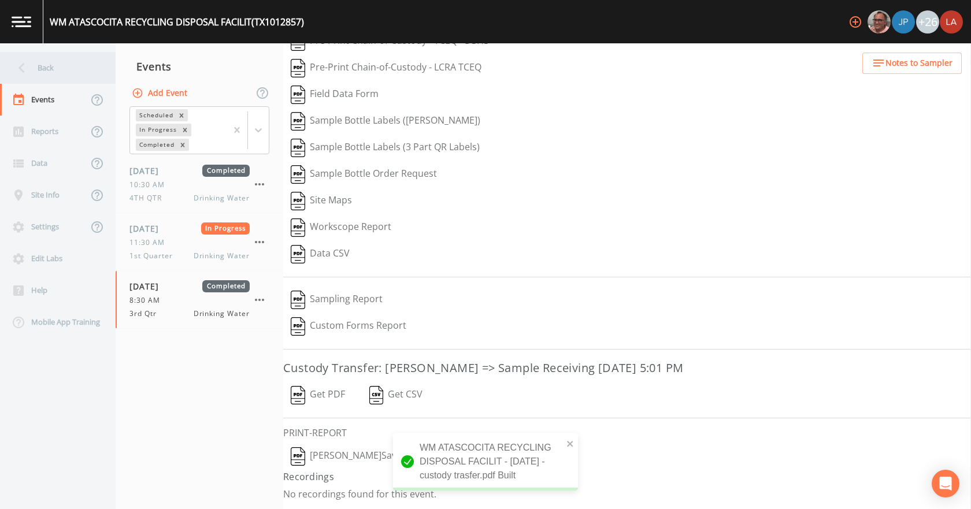
click at [55, 78] on div "Back" at bounding box center [52, 68] width 104 height 32
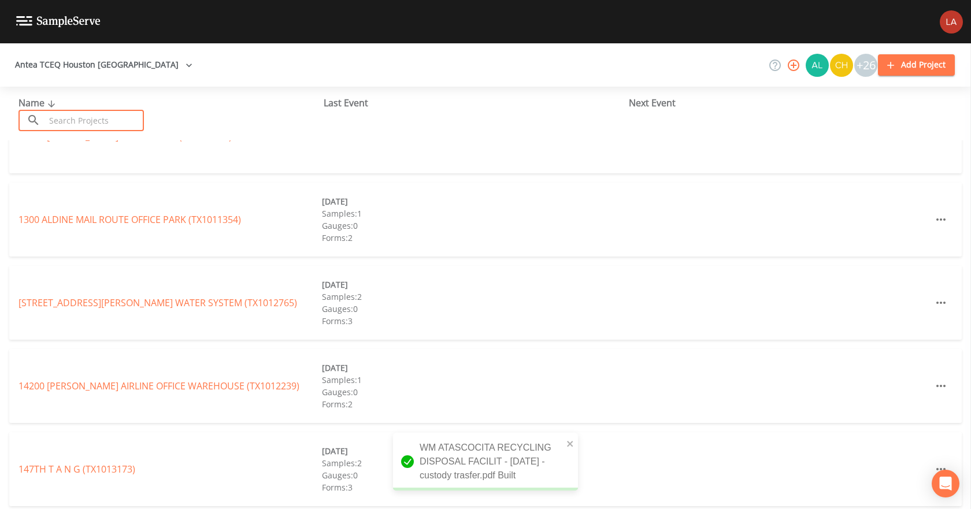
scroll to position [173, 0]
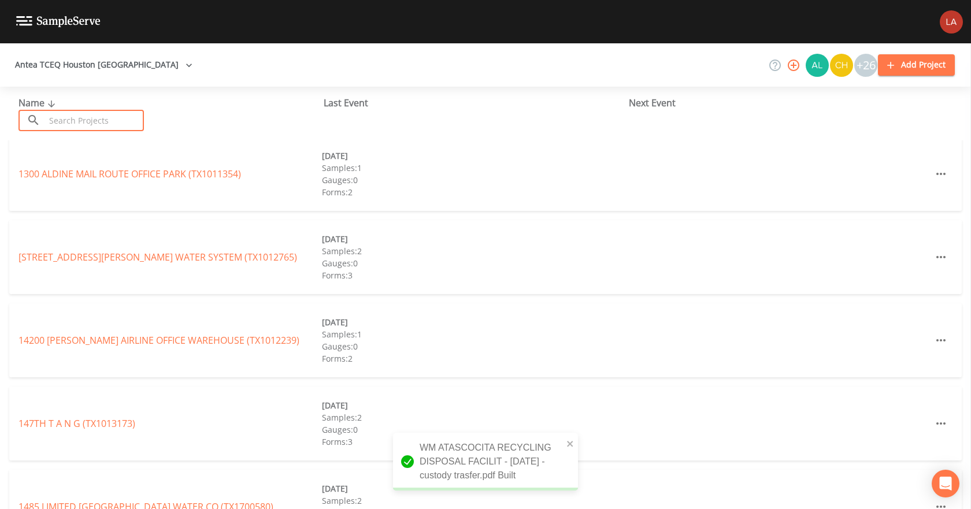
click at [66, 121] on input "text" at bounding box center [94, 120] width 99 height 21
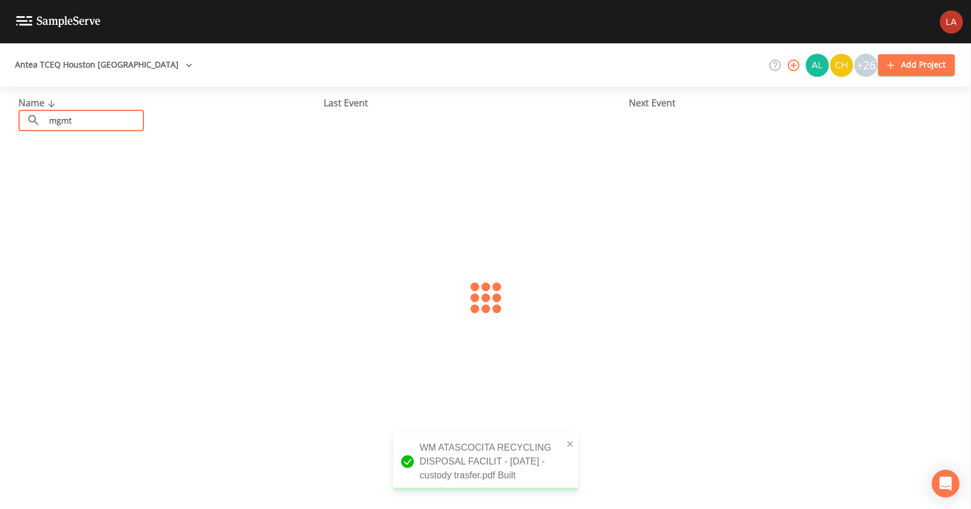
scroll to position [0, 0]
type input "mgmt"
click at [74, 173] on link "[GEOGRAPHIC_DATA] FACILITY & PROPERTY MGMT (TX1010799)" at bounding box center [145, 177] width 252 height 13
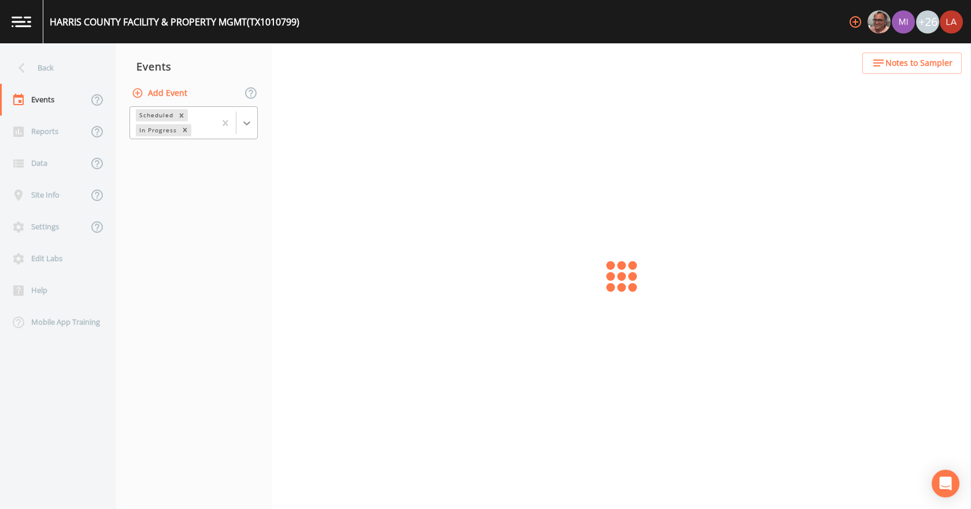
click at [246, 127] on icon at bounding box center [247, 123] width 12 height 12
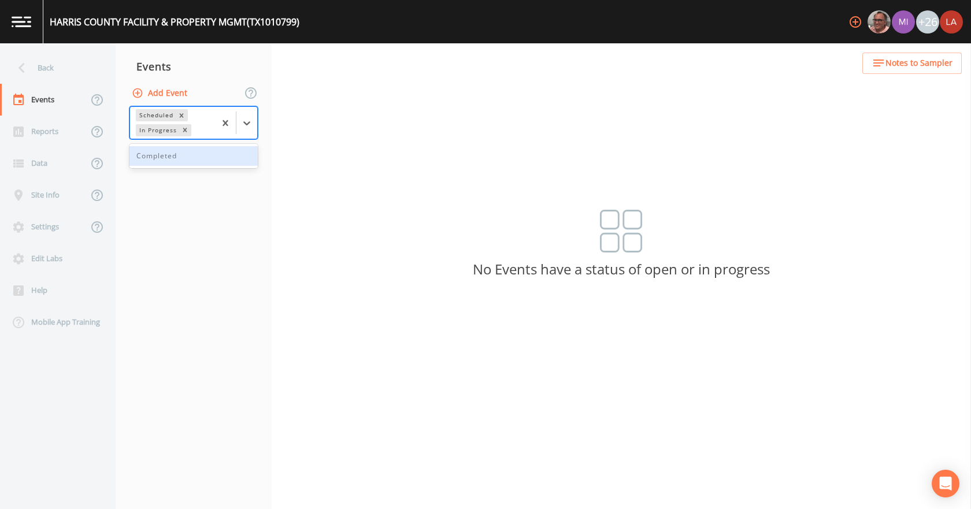
click at [179, 161] on div "Completed" at bounding box center [194, 156] width 128 height 20
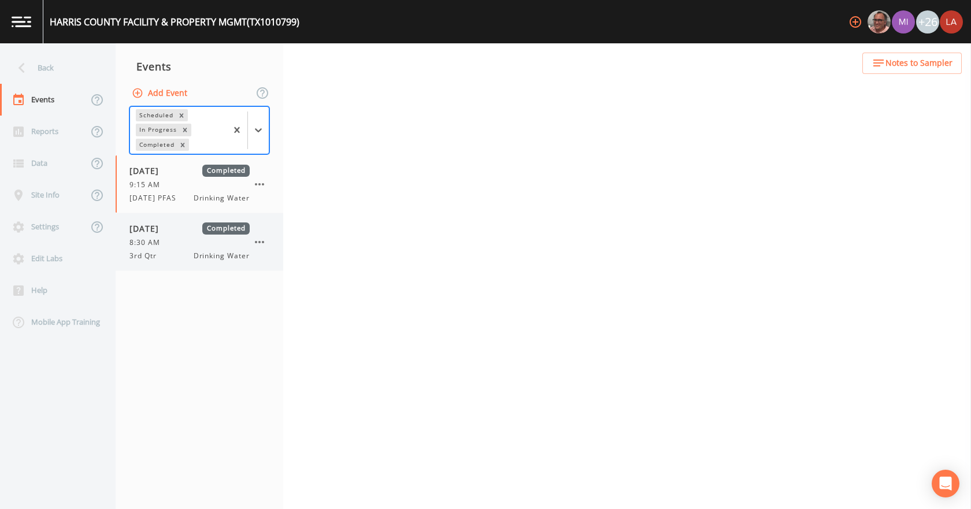
click at [167, 228] on span "[DATE]" at bounding box center [149, 229] width 38 height 12
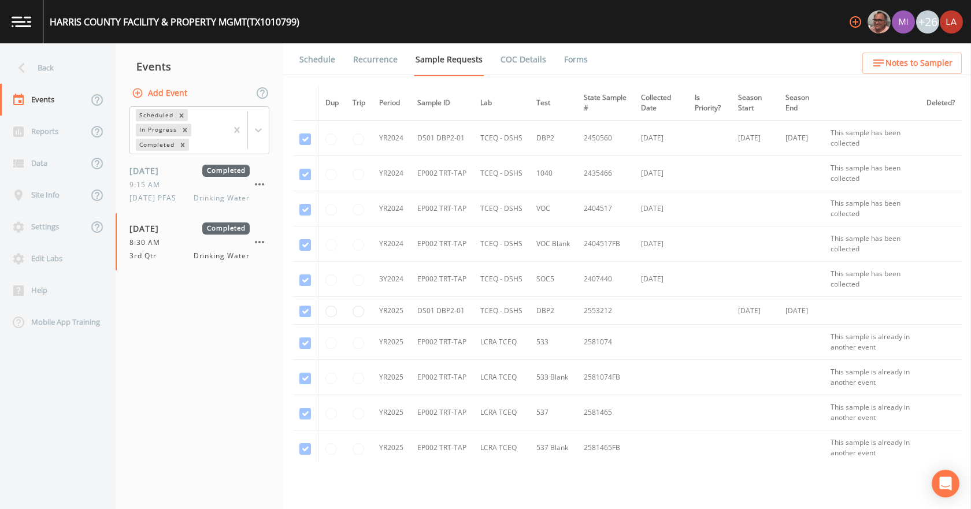
click at [586, 57] on ul "Schedule Recurrence Sample Requests COC Details Forms" at bounding box center [627, 59] width 688 height 32
click at [579, 58] on link "Forms" at bounding box center [576, 59] width 27 height 32
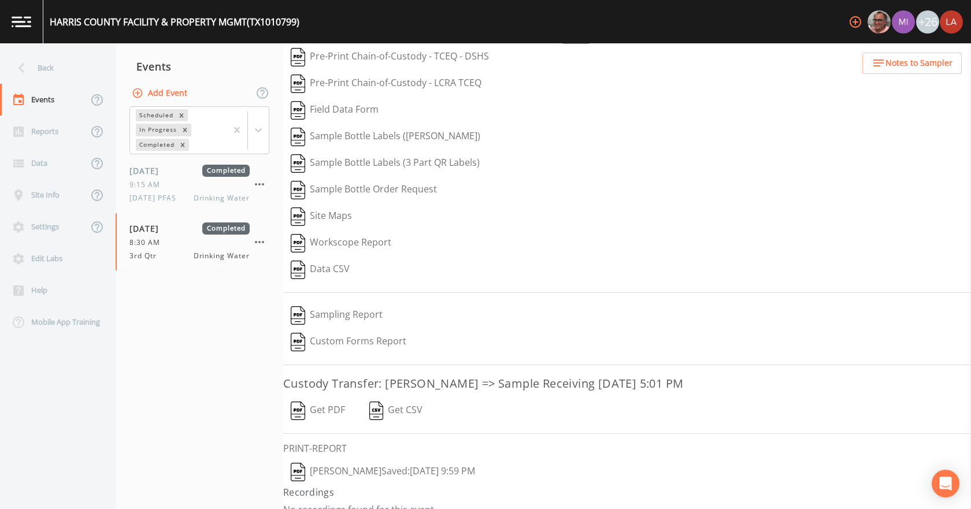
scroll to position [48, 0]
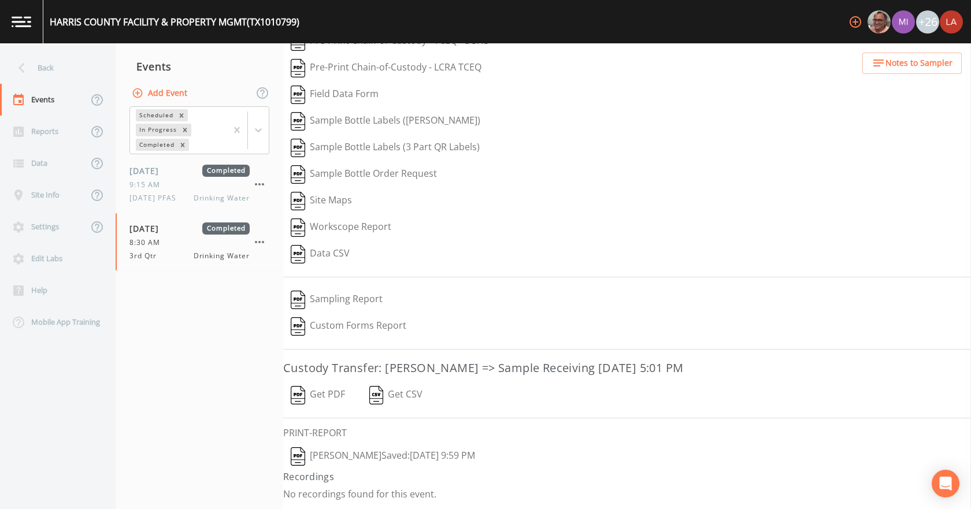
click at [366, 450] on button "[PERSON_NAME]  Saved: [DATE] 9:59 PM" at bounding box center [382, 457] width 199 height 27
click at [324, 392] on button "Get PDF" at bounding box center [317, 395] width 69 height 27
click at [65, 60] on div "Back" at bounding box center [52, 68] width 104 height 32
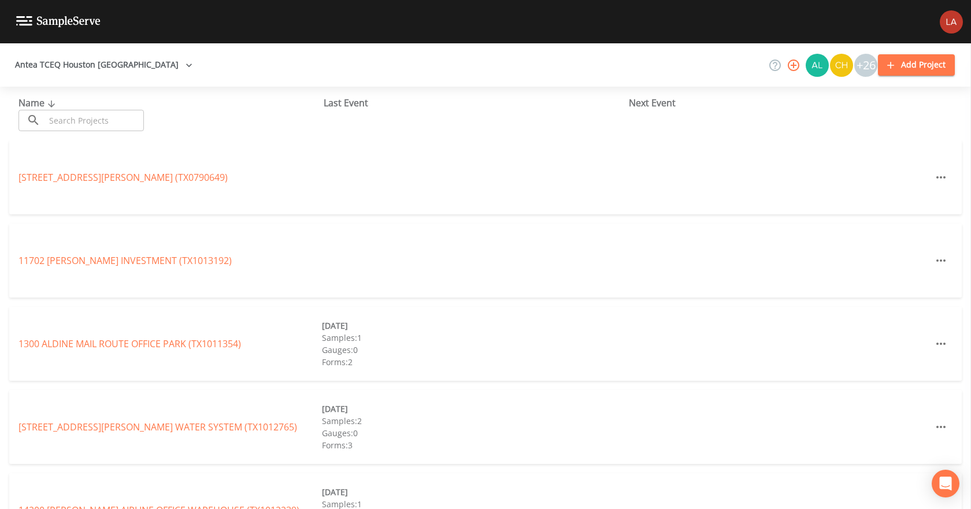
click at [83, 72] on button "Antea TCEQ Houston [GEOGRAPHIC_DATA]" at bounding box center [103, 64] width 187 height 21
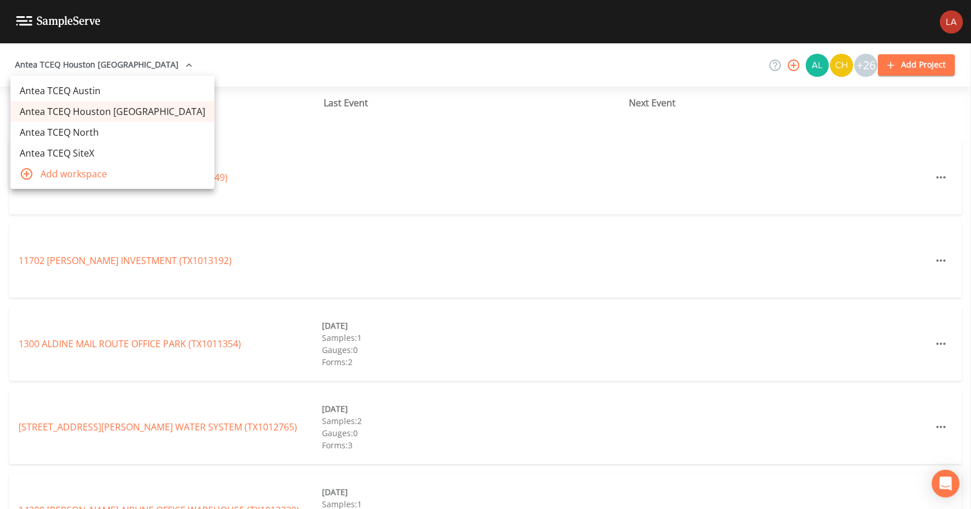
click at [227, 84] on div at bounding box center [485, 254] width 971 height 509
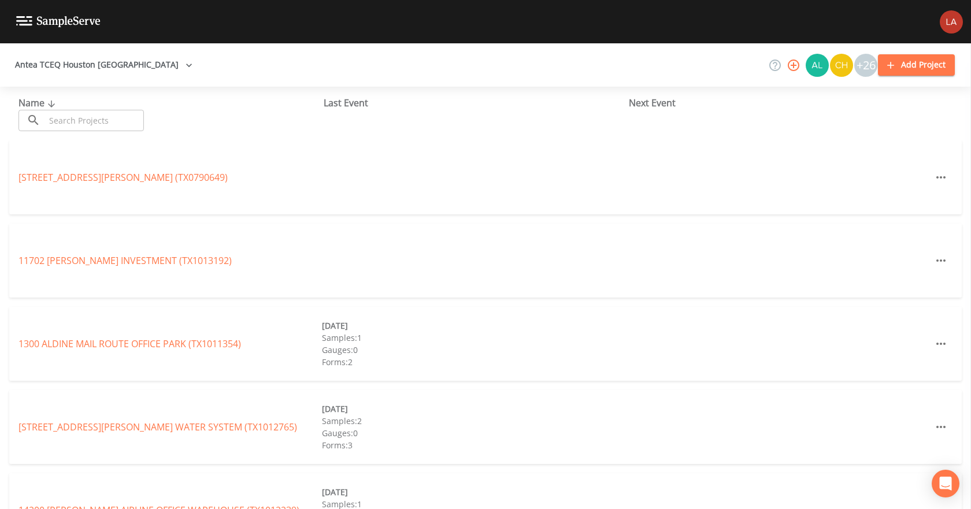
click at [128, 120] on input "text" at bounding box center [94, 120] width 99 height 21
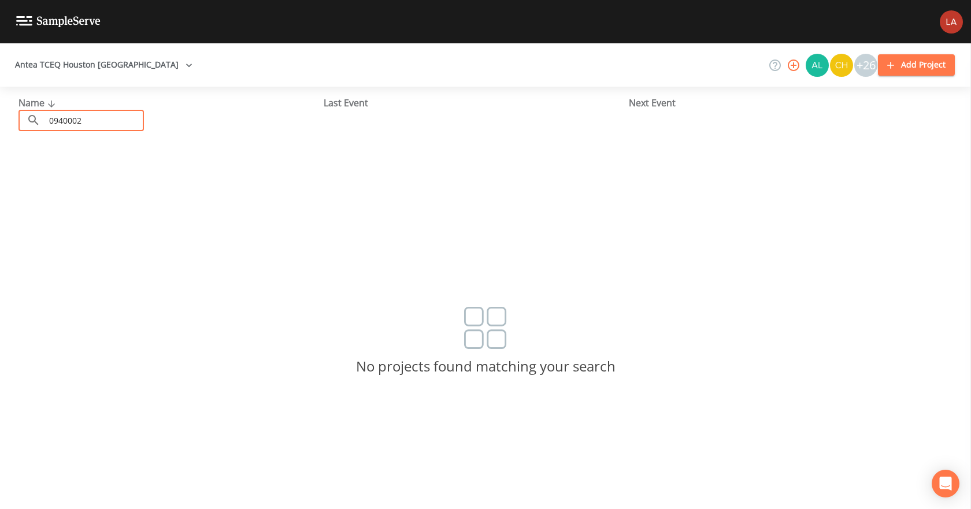
type input "0940002"
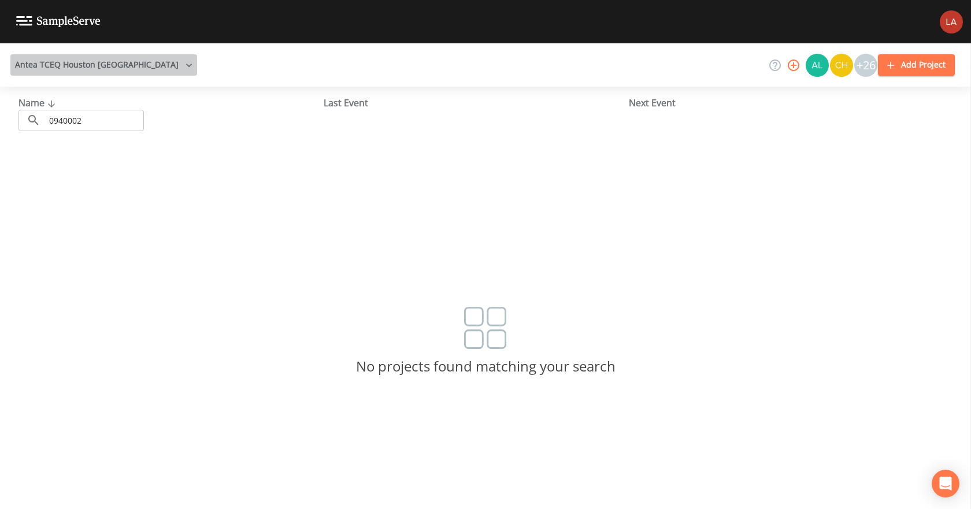
click at [122, 57] on button "Antea TCEQ Houston [GEOGRAPHIC_DATA]" at bounding box center [103, 64] width 187 height 21
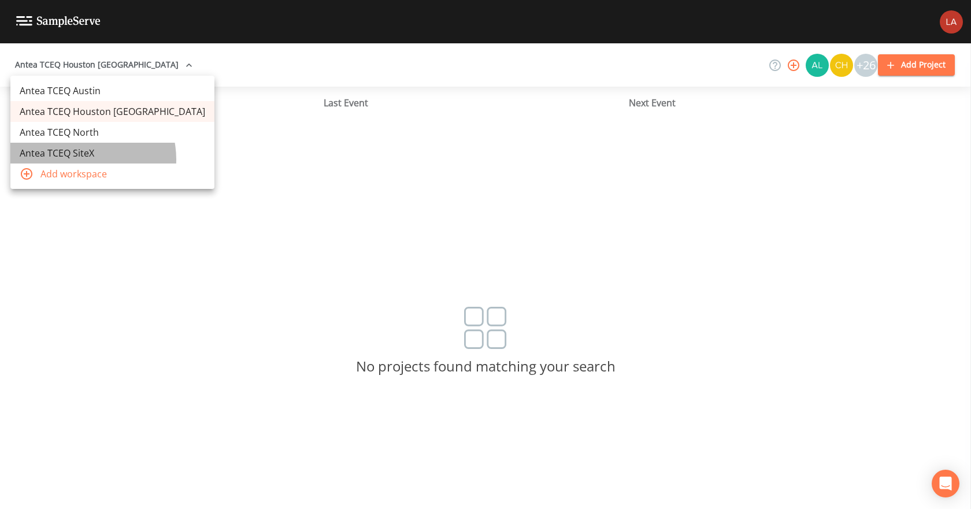
click at [82, 160] on link "Antea TCEQ SiteX" at bounding box center [112, 153] width 204 height 21
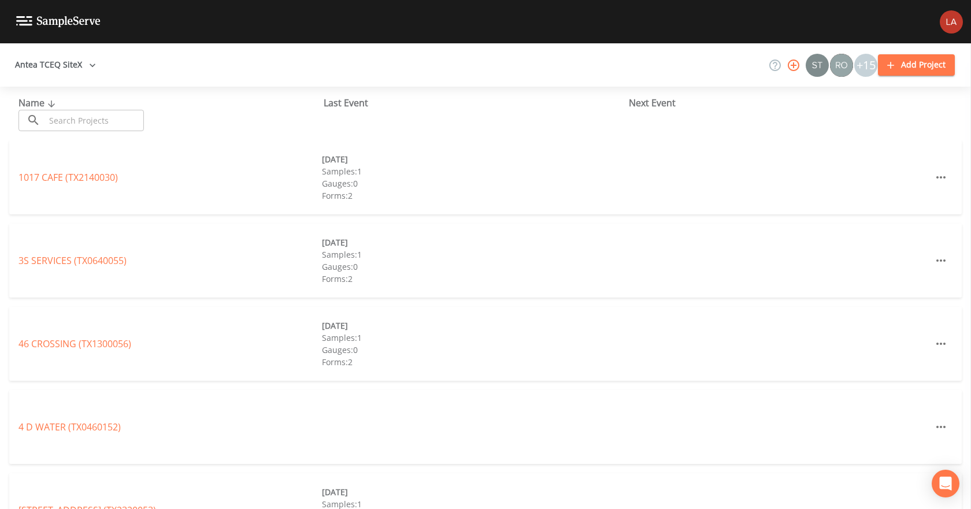
click at [86, 117] on input "text" at bounding box center [94, 120] width 99 height 21
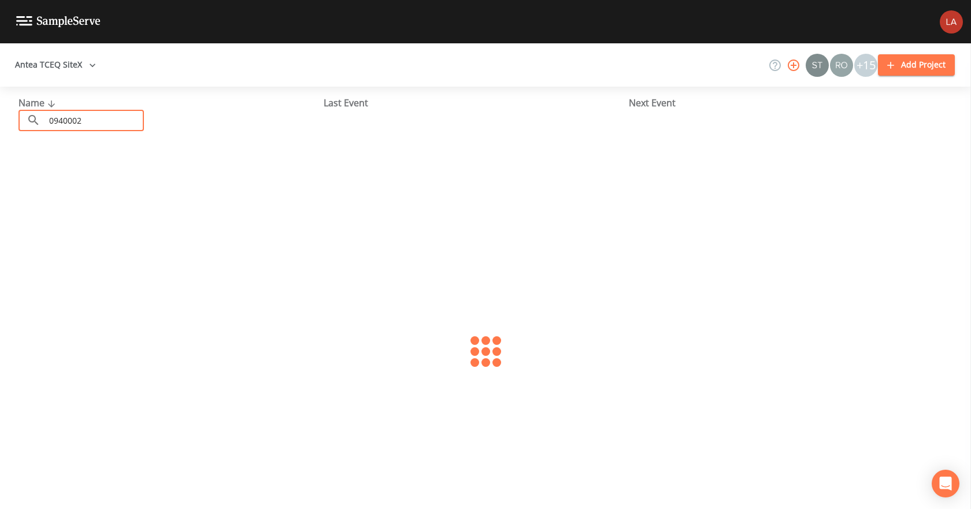
type input "0940002"
click at [105, 182] on link "CITY OF SEGUIN (TX0940002)" at bounding box center [80, 177] width 123 height 13
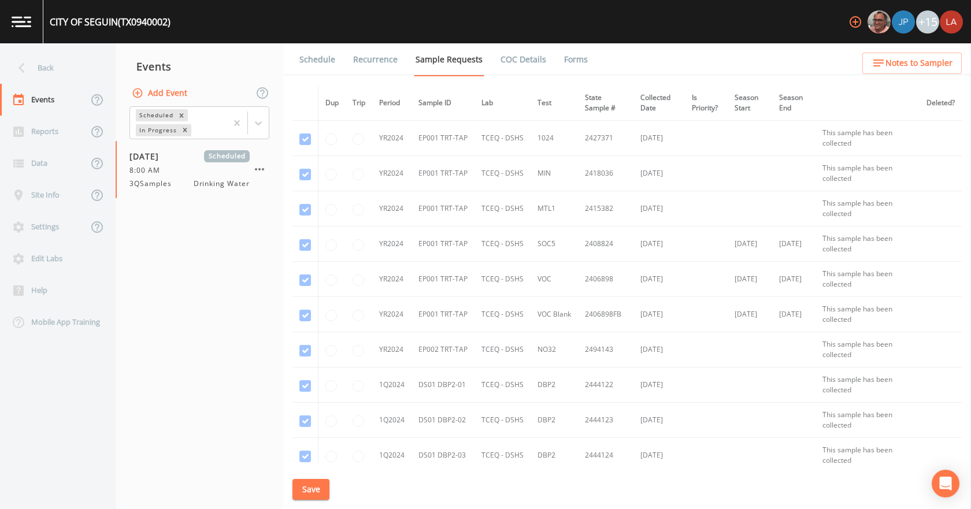
click at [306, 50] on link "Schedule" at bounding box center [317, 59] width 39 height 32
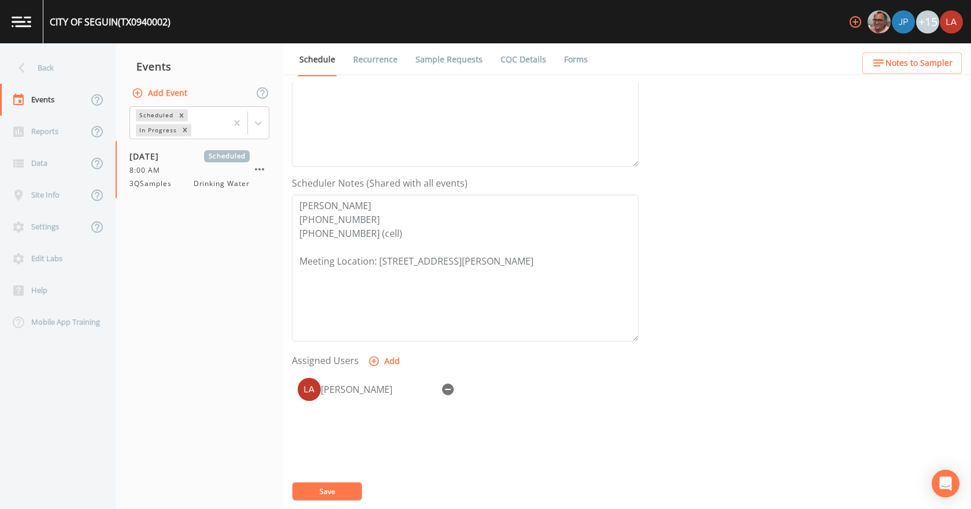
scroll to position [231, 0]
